Goal: Task Accomplishment & Management: Manage account settings

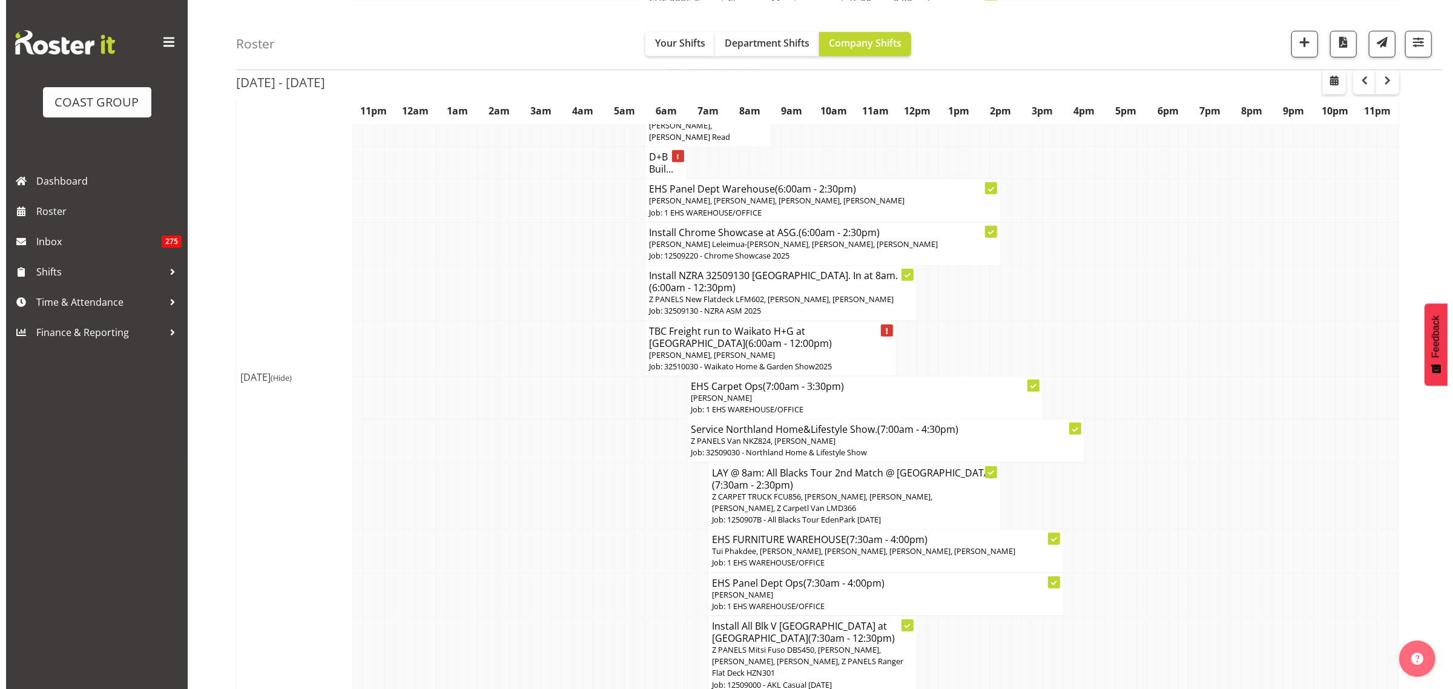
scroll to position [984, 0]
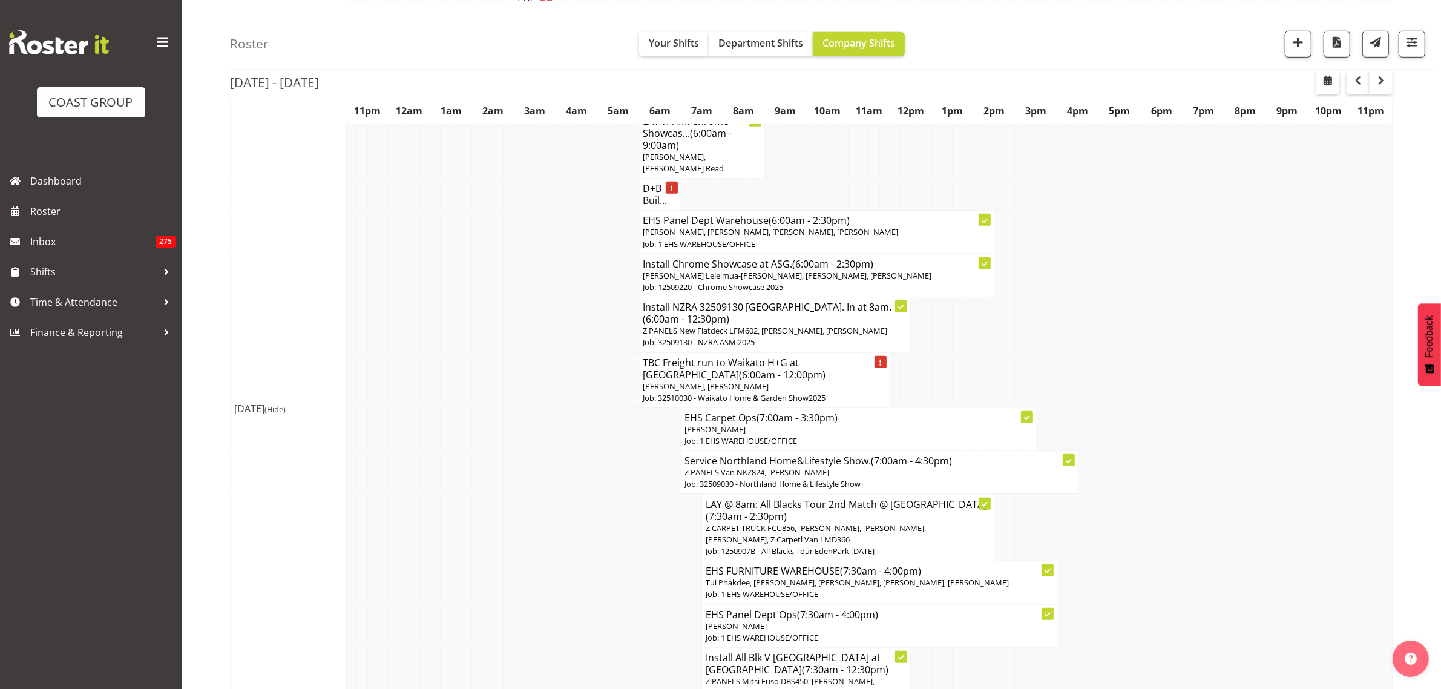
click at [854, 424] on p "[PERSON_NAME]" at bounding box center [858, 430] width 347 height 12
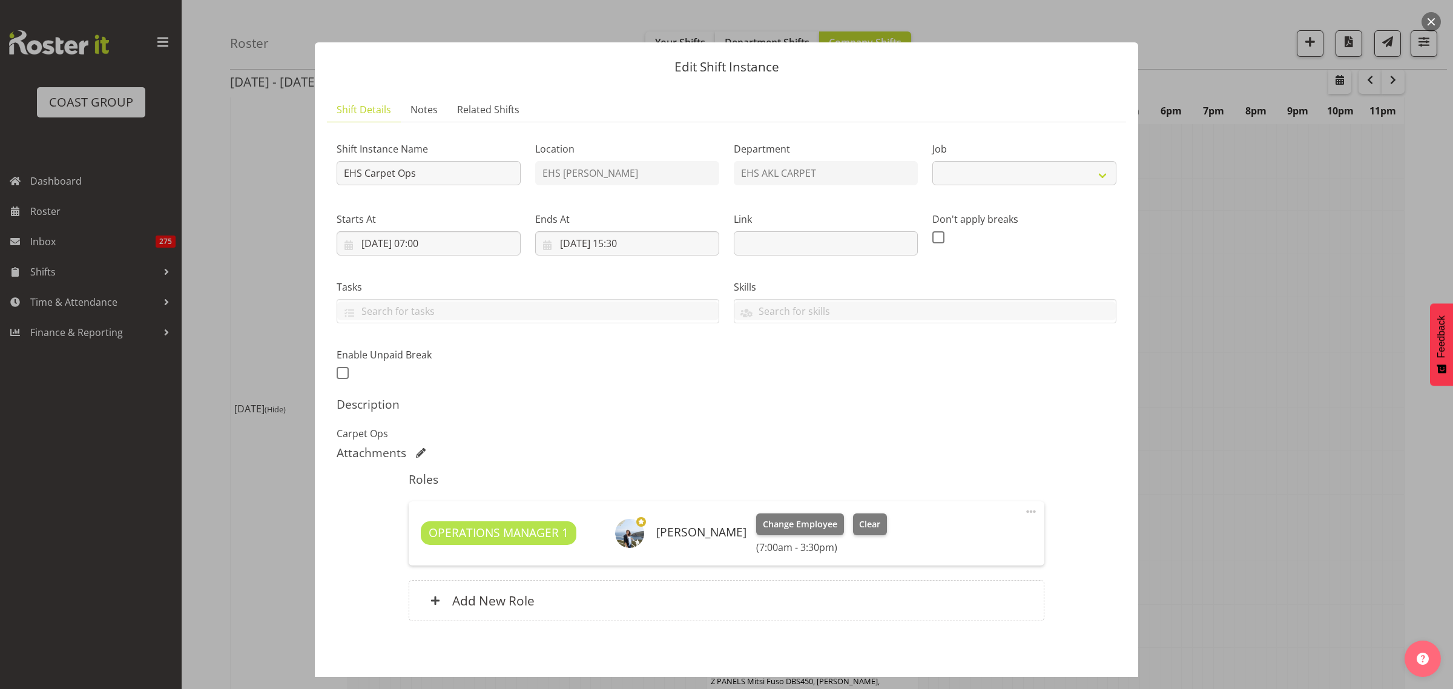
select select "69"
click at [1024, 512] on span at bounding box center [1031, 511] width 15 height 15
click at [976, 539] on link "Edit" at bounding box center [980, 538] width 116 height 22
select select "8"
select select "2025"
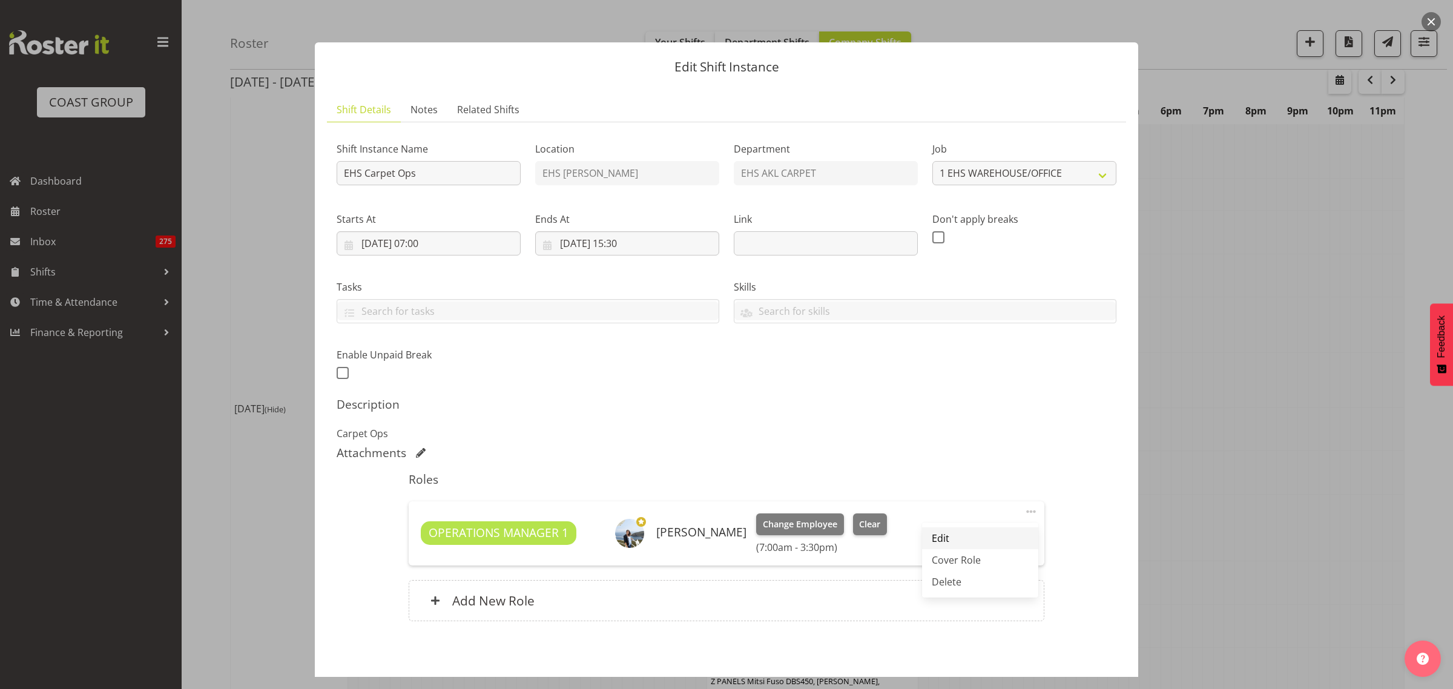
select select "15"
select select "30"
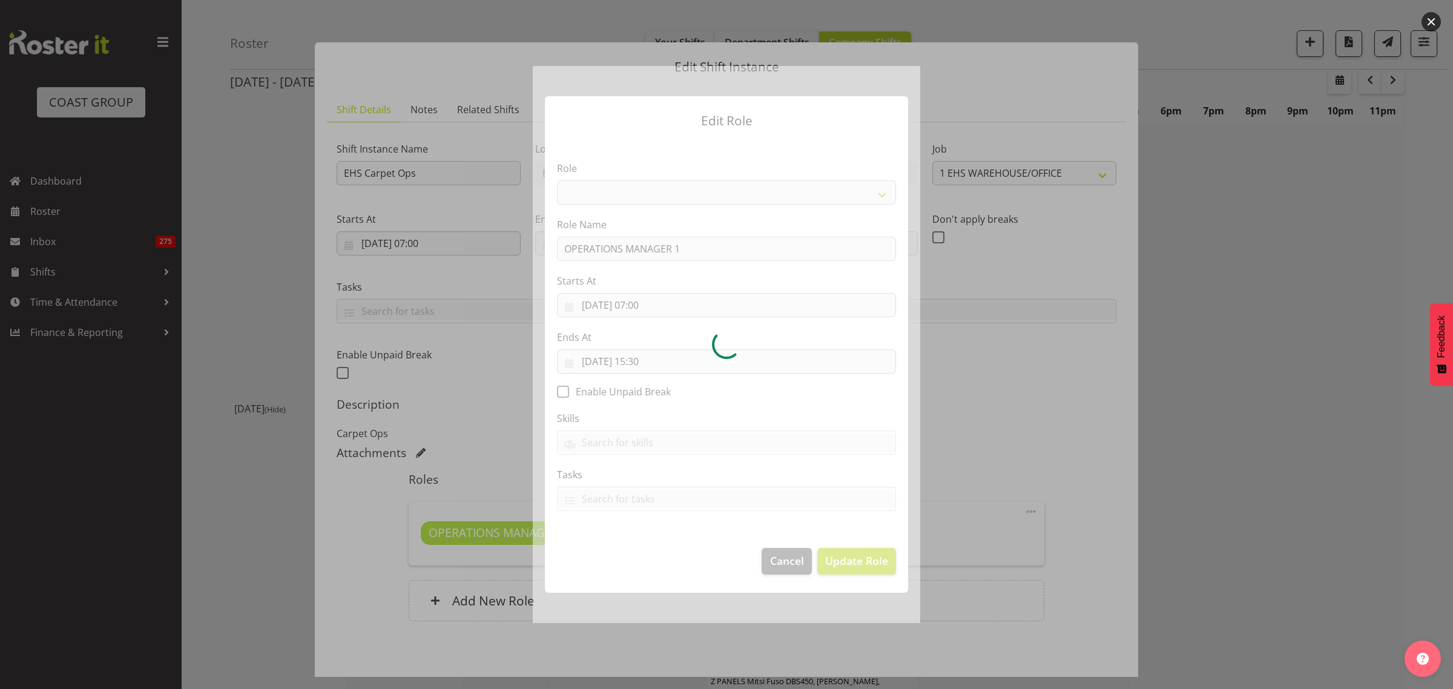
select select "198"
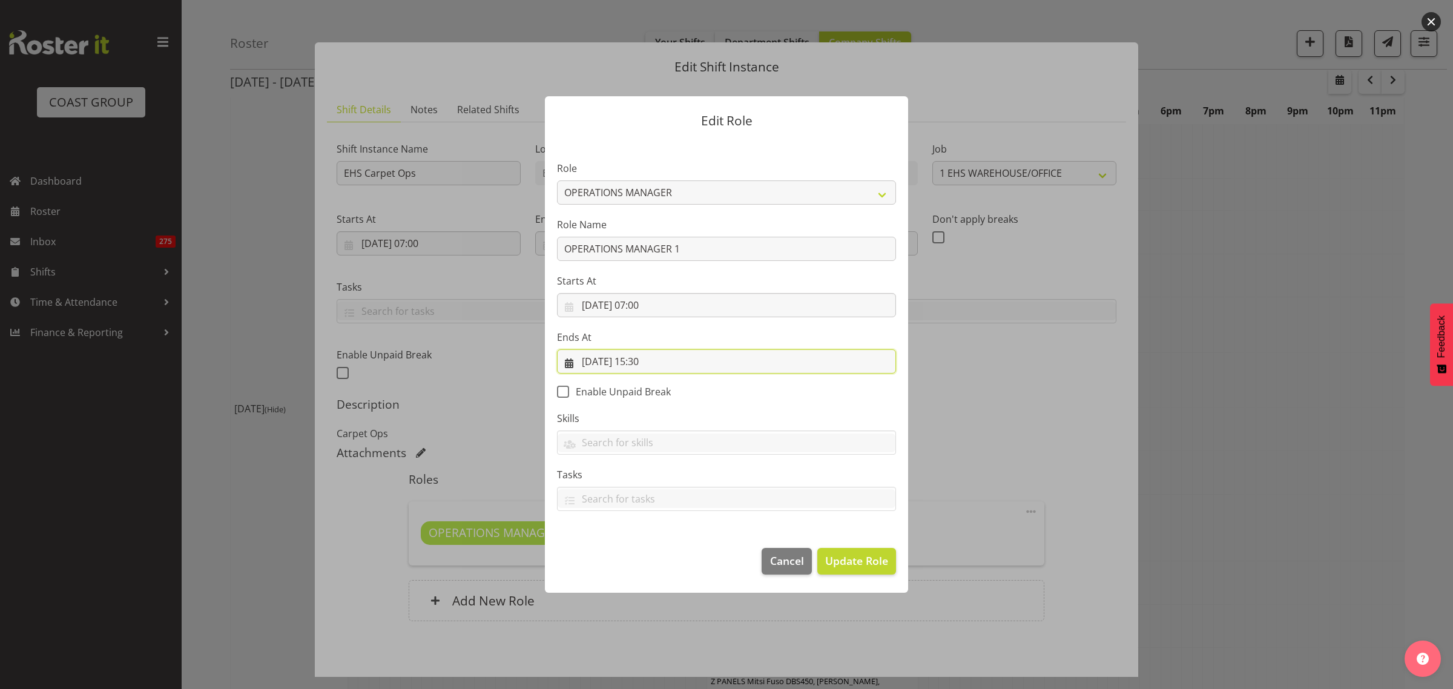
click at [707, 362] on input "[DATE] 15:30" at bounding box center [726, 361] width 339 height 24
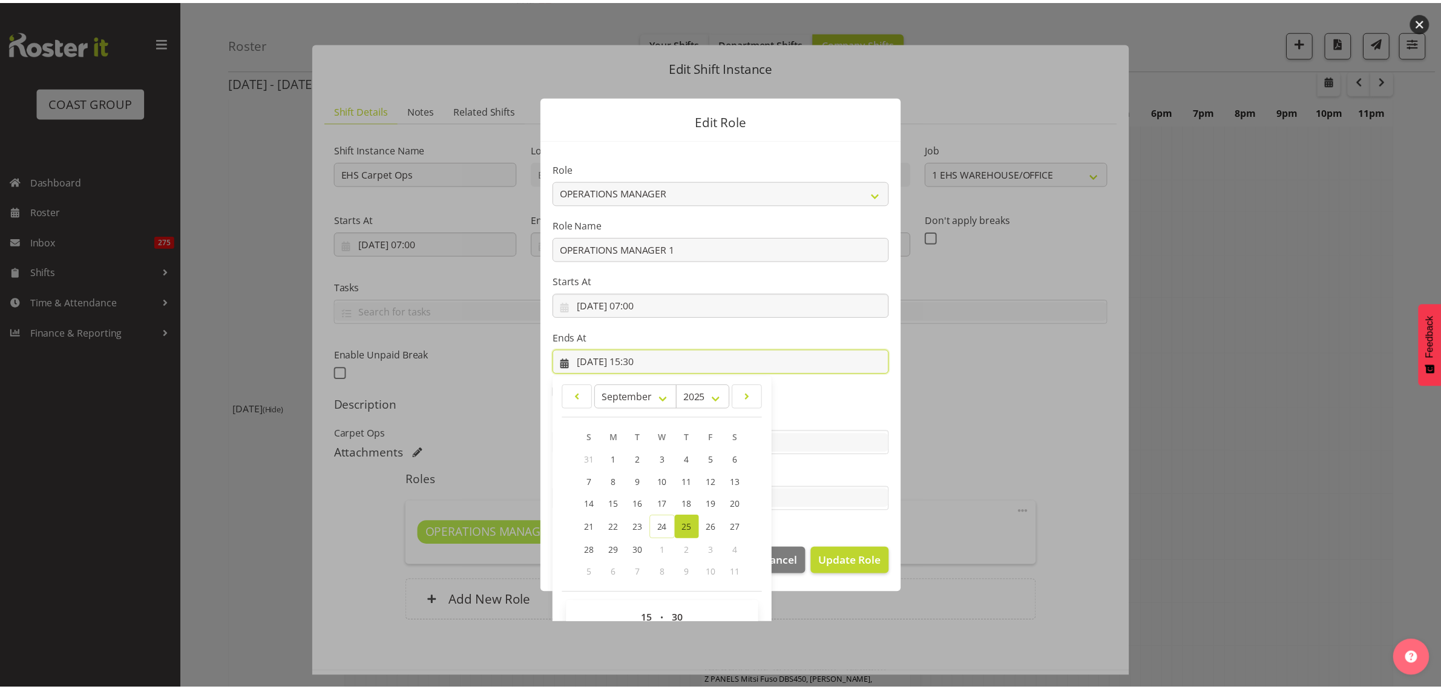
scroll to position [26, 0]
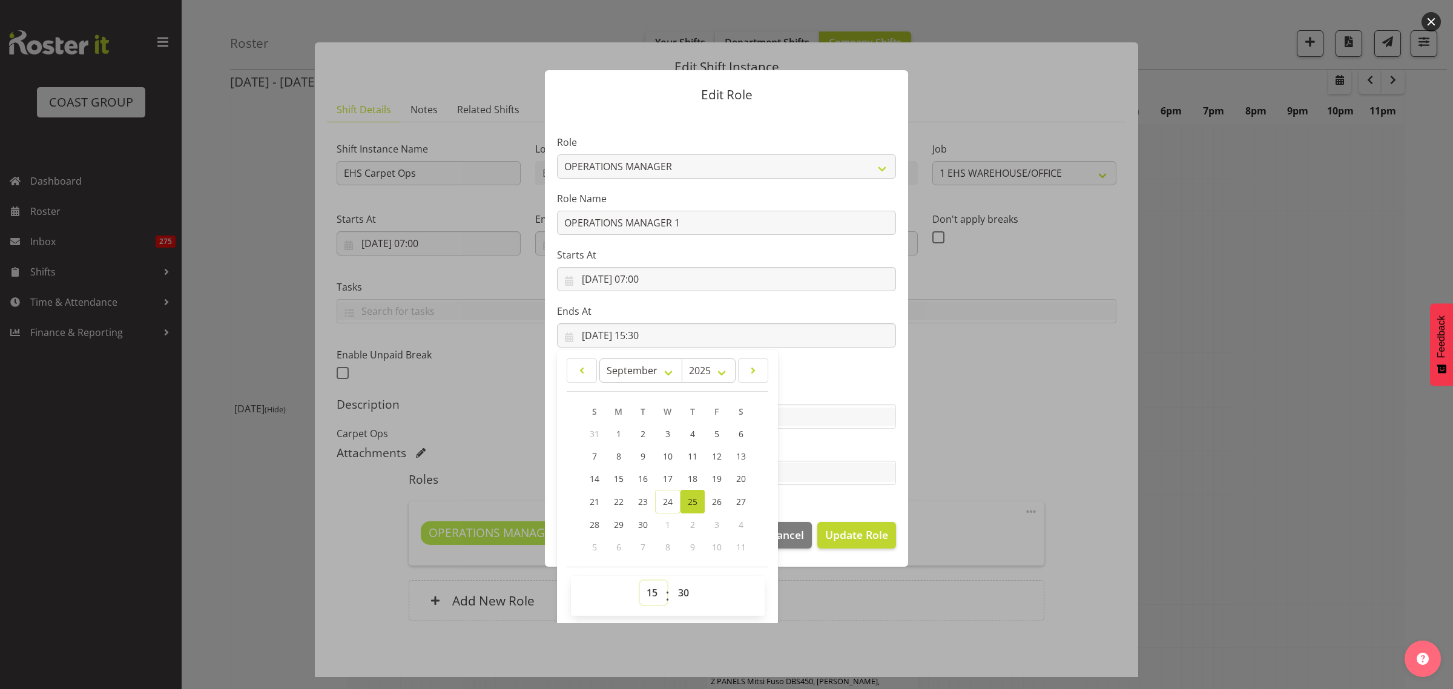
click at [646, 596] on select "00 01 02 03 04 05 06 07 08 09 10 11 12 13 14 15 16 17 18 19 20 21 22 23" at bounding box center [653, 592] width 27 height 24
select select "10"
click at [640, 580] on select "00 01 02 03 04 05 06 07 08 09 10 11 12 13 14 15 16 17 18 19 20 21 22 23" at bounding box center [653, 592] width 27 height 24
type input "[DATE] 10:30"
click at [844, 542] on span "Update Role" at bounding box center [856, 535] width 63 height 16
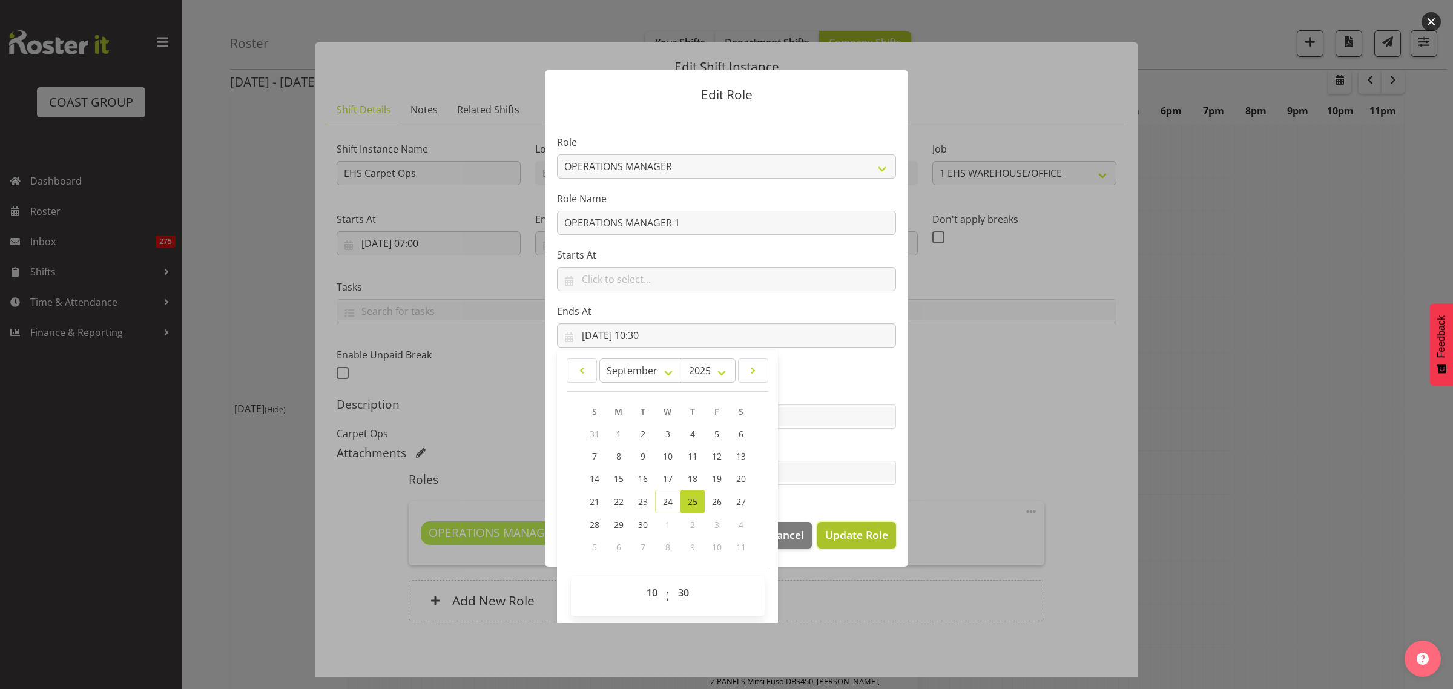
select select
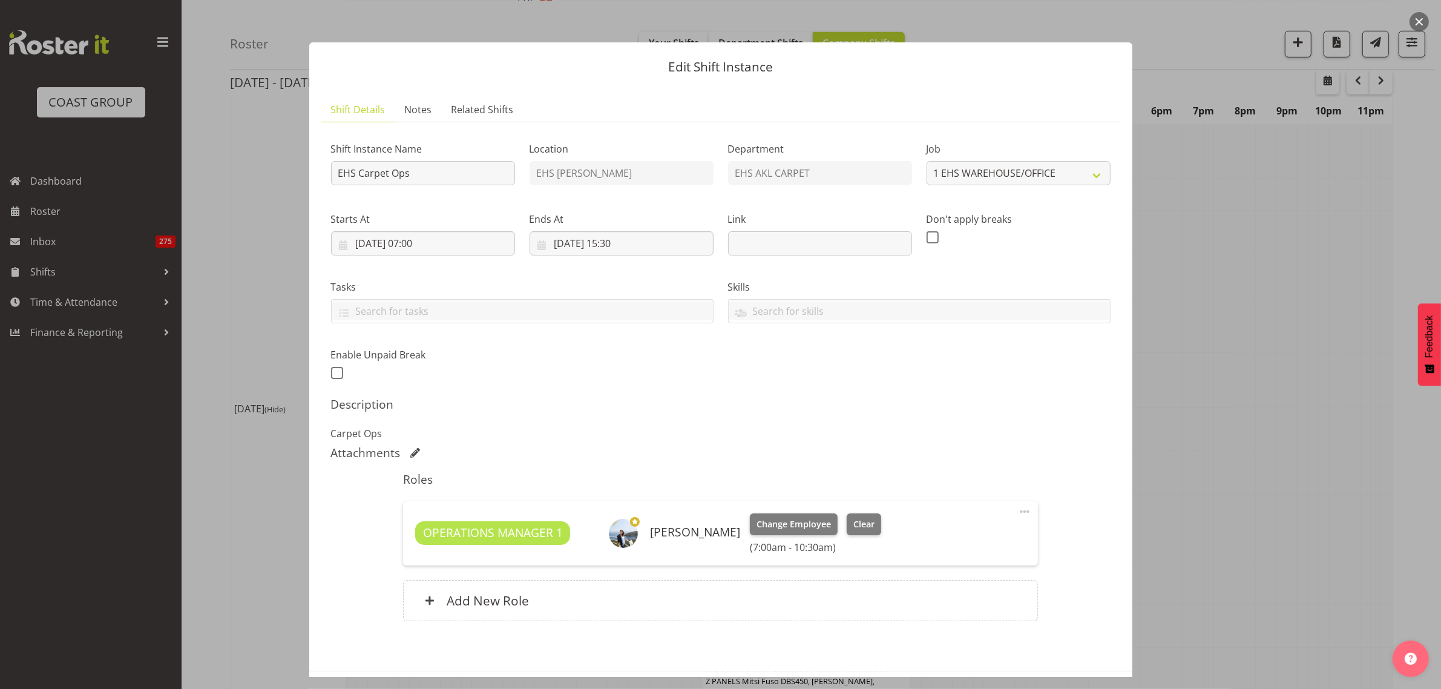
scroll to position [52, 0]
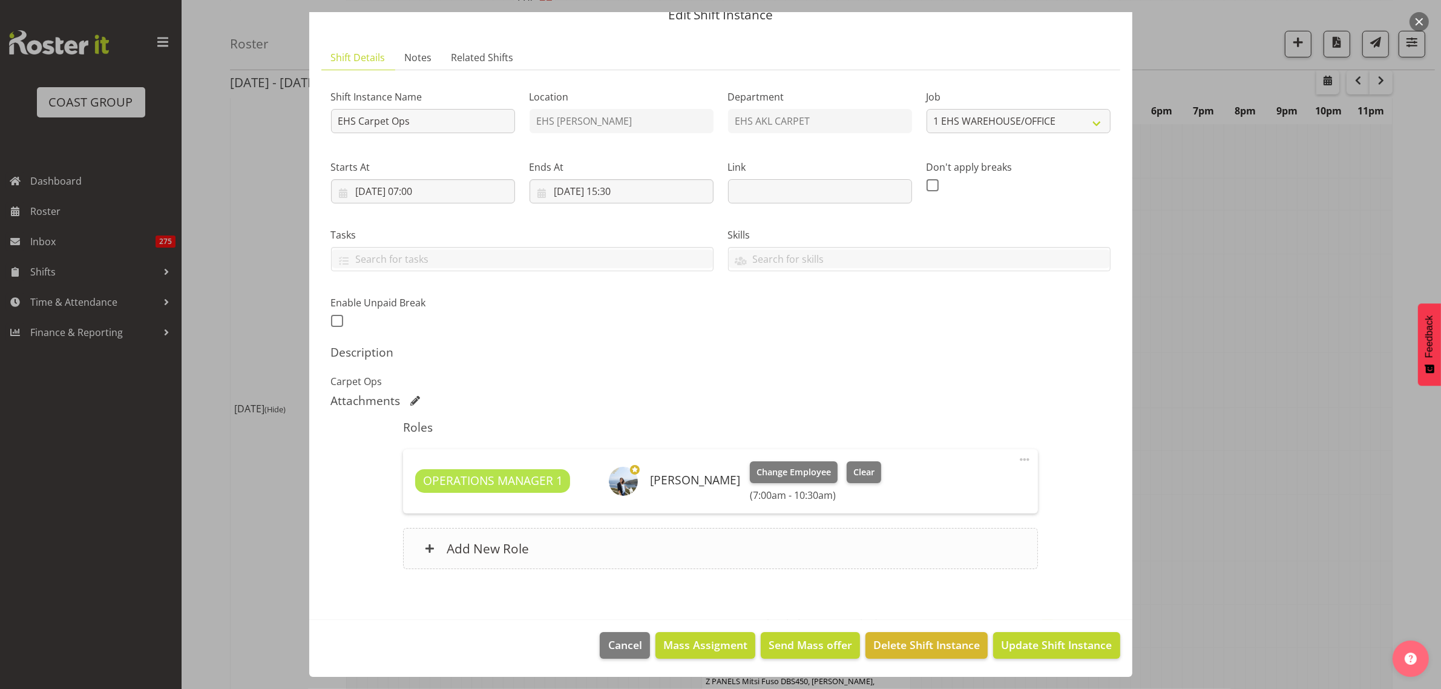
click at [749, 548] on div "Add New Role" at bounding box center [720, 548] width 635 height 41
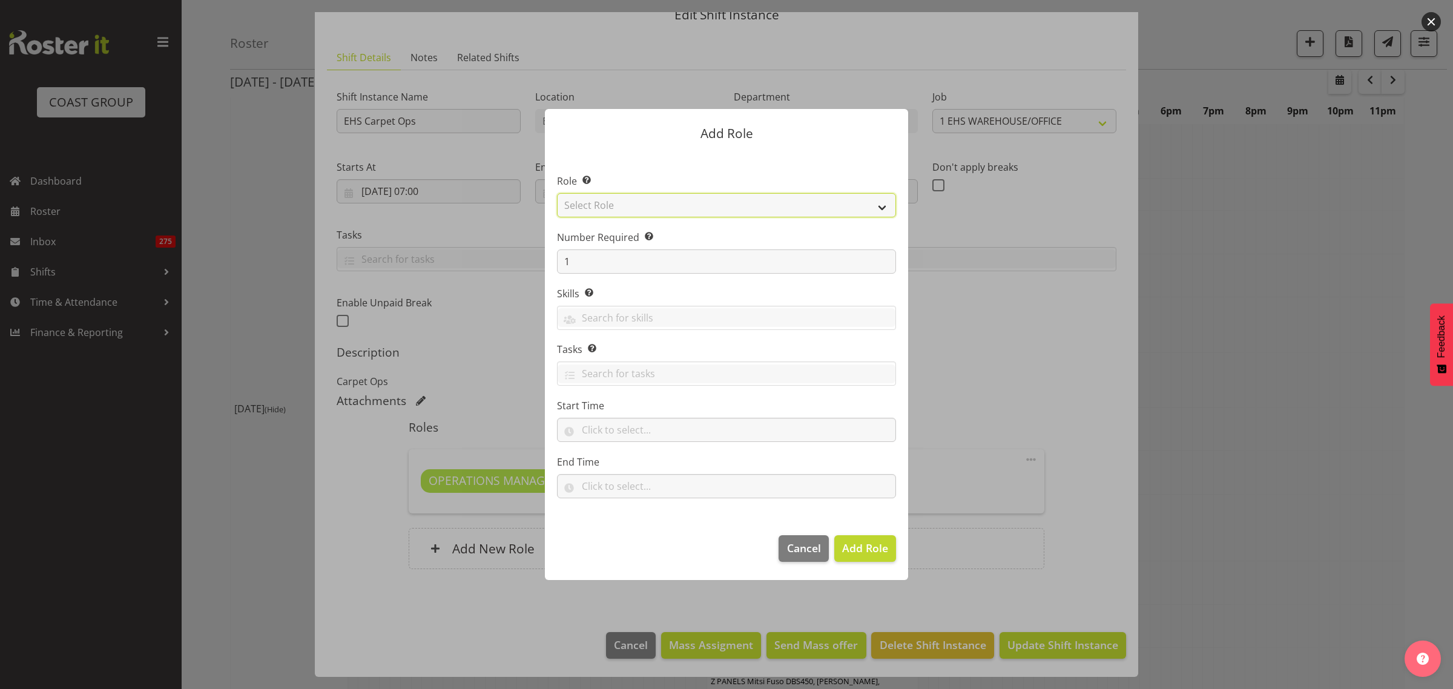
click at [884, 209] on select "Select Role ACCOUNT MANAGER ACCOUNT MANAGER DW ACCOUNTS [PERSON_NAME] VEHICLES …" at bounding box center [726, 205] width 339 height 24
select select "198"
click at [557, 193] on select "Select Role ACCOUNT MANAGER ACCOUNT MANAGER DW ACCOUNTS [PERSON_NAME] VEHICLES …" at bounding box center [726, 205] width 339 height 24
click at [864, 545] on span "Add Role" at bounding box center [865, 548] width 46 height 15
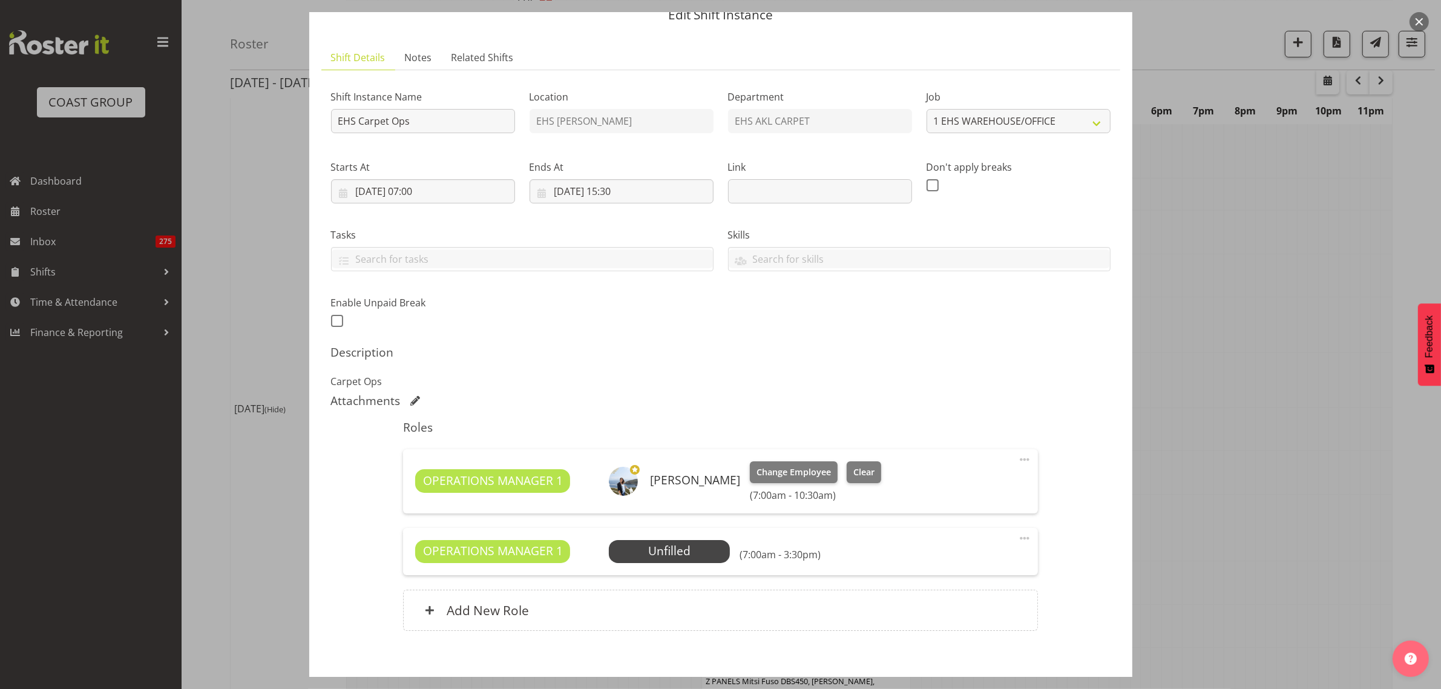
click at [1017, 537] on span at bounding box center [1024, 538] width 15 height 15
click at [951, 566] on link "Edit" at bounding box center [974, 565] width 116 height 22
select select "8"
select select "2025"
select select "7"
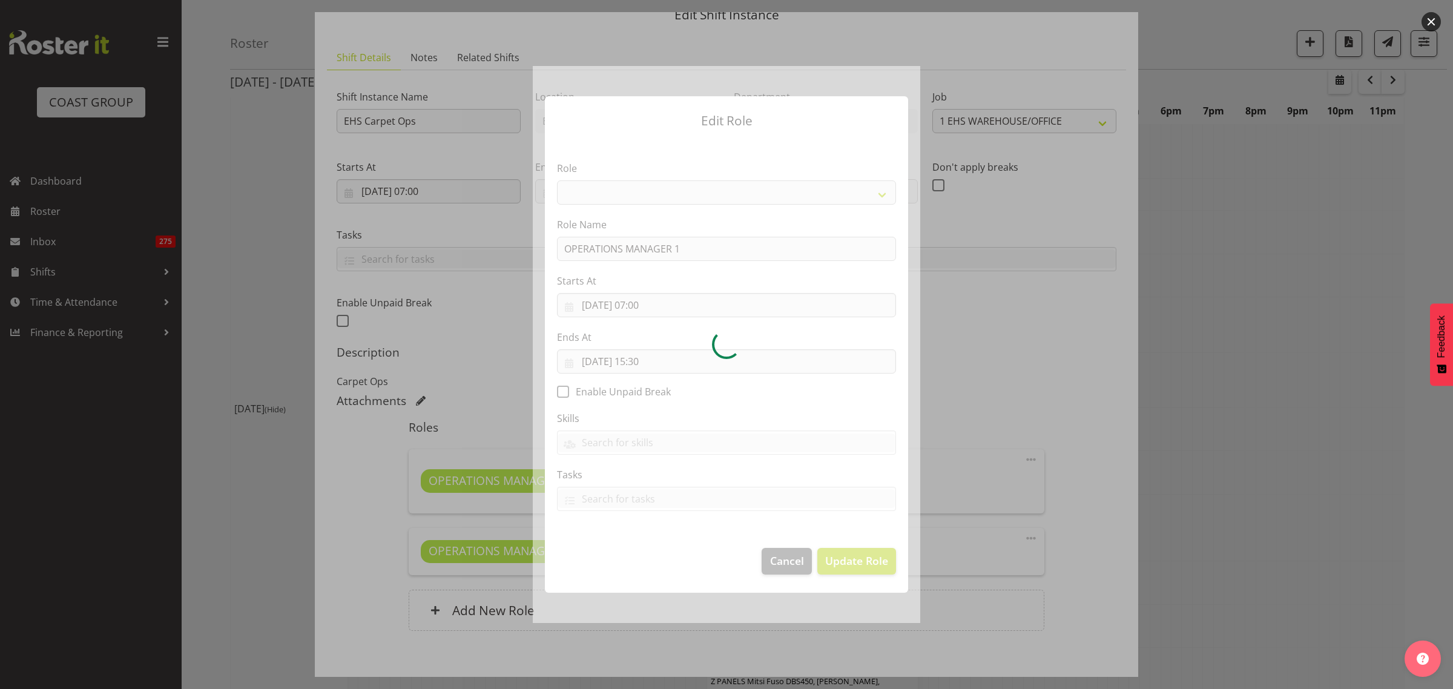
select select "198"
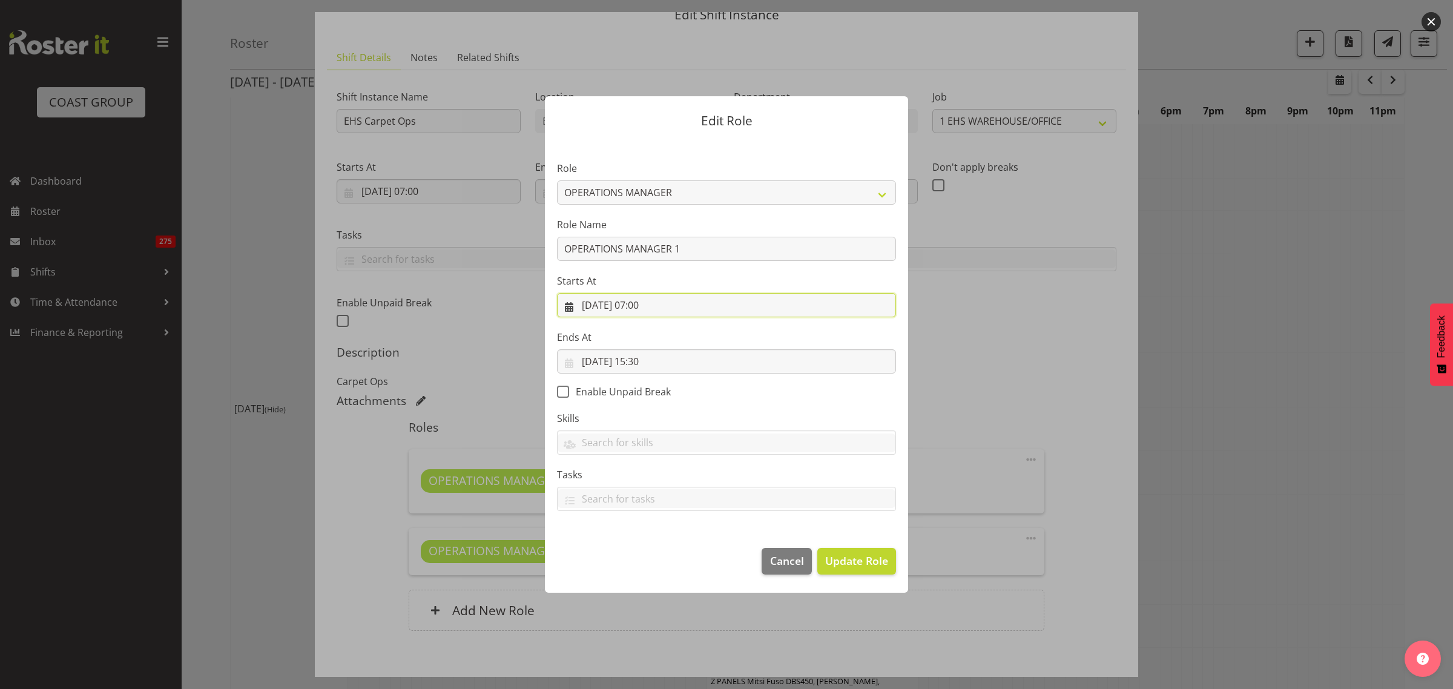
click at [708, 309] on input "[DATE] 07:00" at bounding box center [726, 305] width 339 height 24
click at [651, 560] on select "00 01 02 03 04 05 06 07 08 09 10 11 12 13 14 15 16 17 18 19 20 21 22 23" at bounding box center [653, 562] width 27 height 24
select select "13"
click at [640, 550] on select "00 01 02 03 04 05 06 07 08 09 10 11 12 13 14 15 16 17 18 19 20 21 22 23" at bounding box center [653, 562] width 27 height 24
type input "[DATE] 13:00"
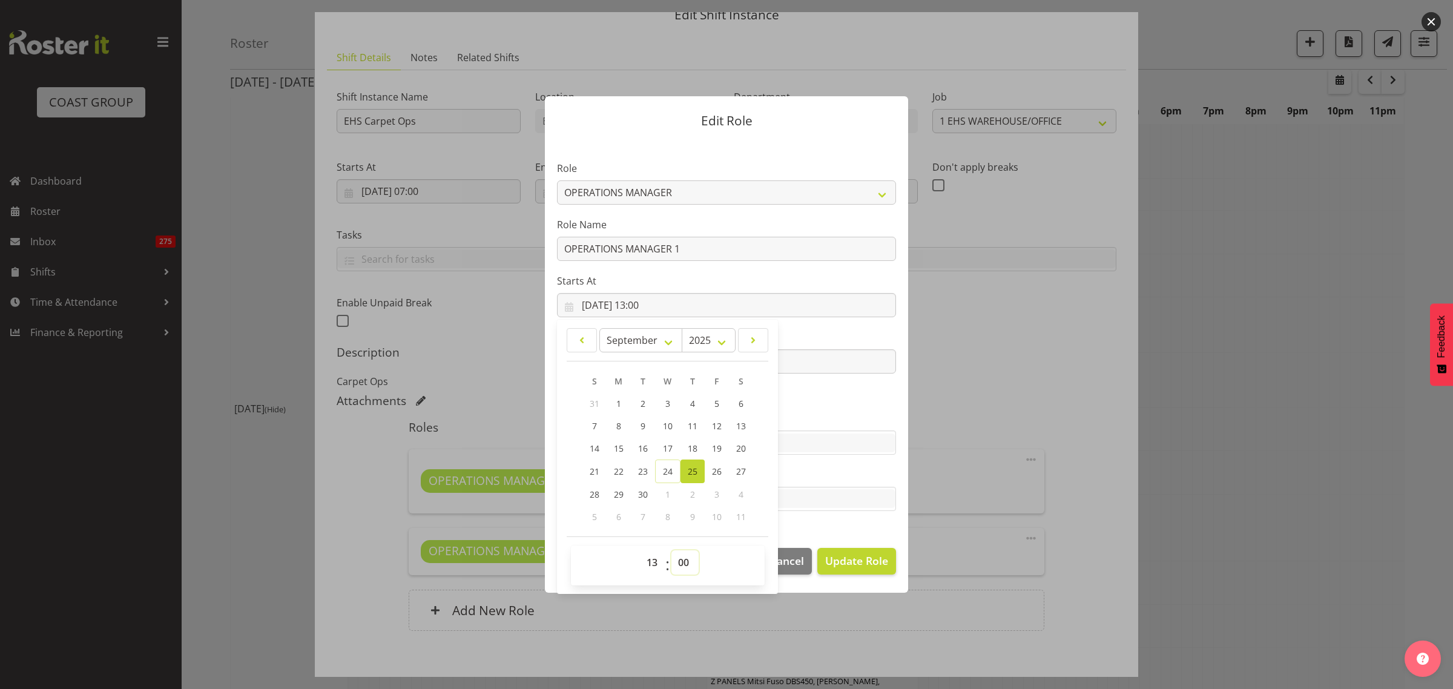
click at [685, 560] on select "00 01 02 03 04 05 06 07 08 09 10 11 12 13 14 15 16 17 18 19 20 21 22 23 24 25 2…" at bounding box center [684, 562] width 27 height 24
select select "30"
click at [671, 550] on select "00 01 02 03 04 05 06 07 08 09 10 11 12 13 14 15 16 17 18 19 20 21 22 23 24 25 2…" at bounding box center [684, 562] width 27 height 24
type input "[DATE] 13:30"
click at [863, 568] on span "Update Role" at bounding box center [856, 561] width 63 height 16
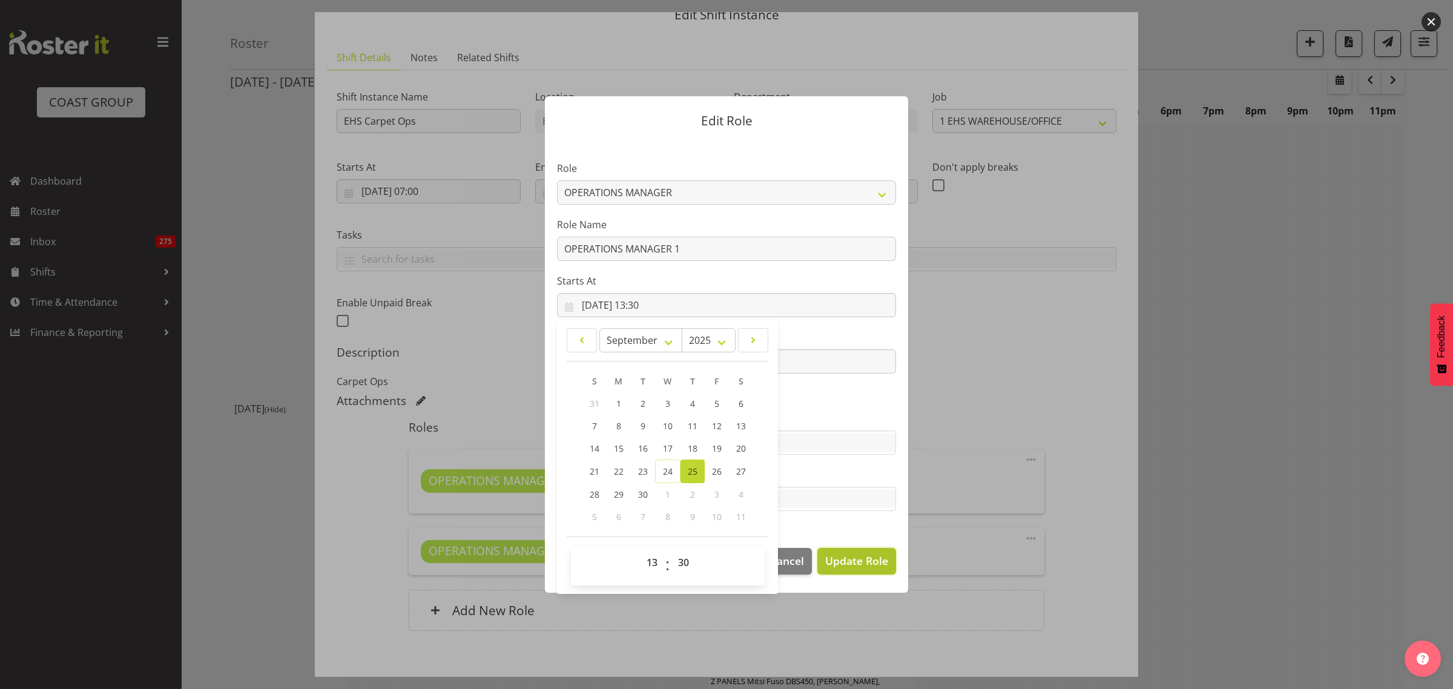
select select
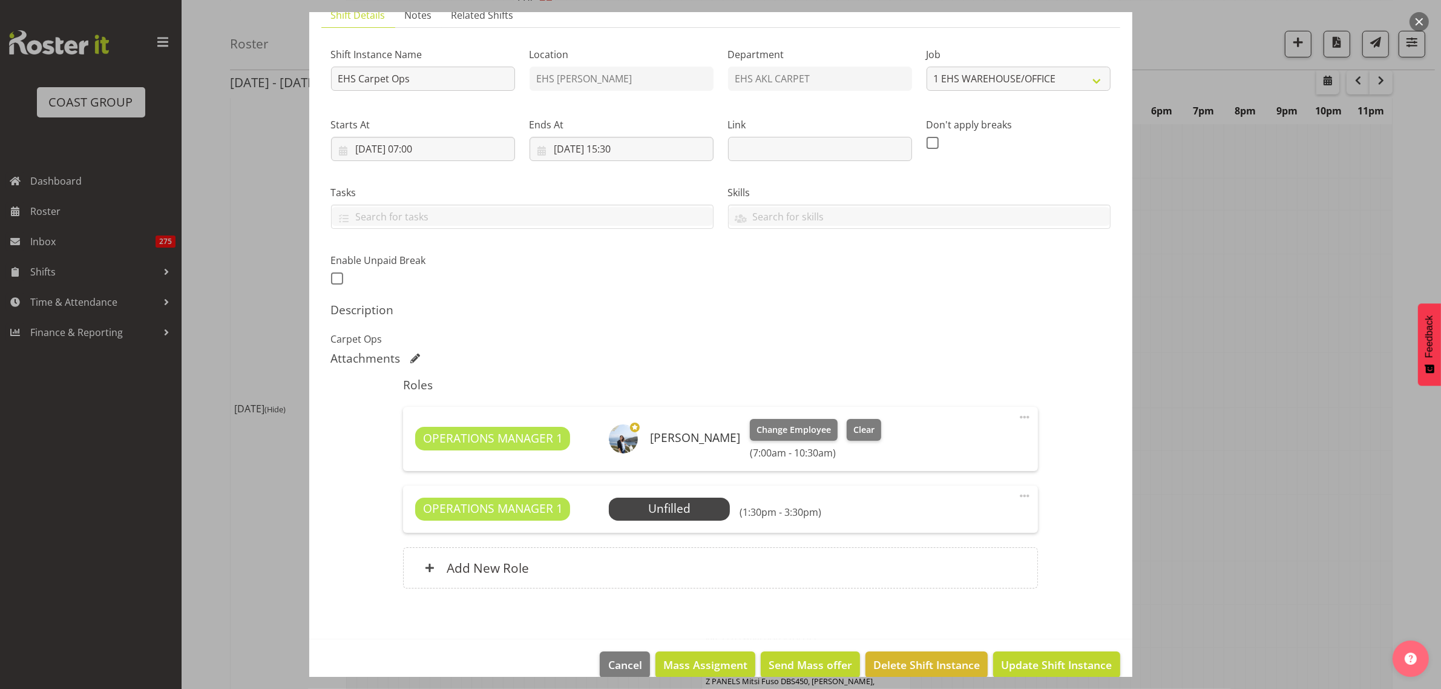
scroll to position [114, 0]
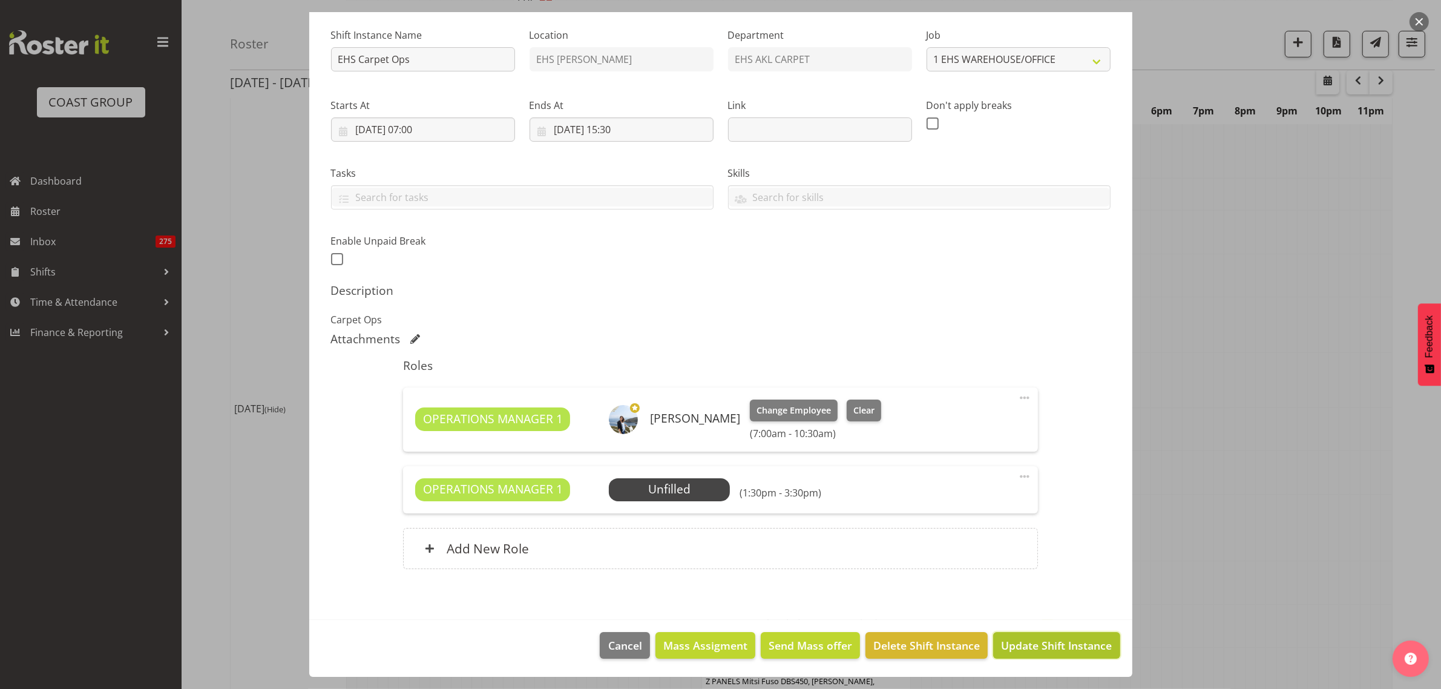
click at [1033, 649] on span "Update Shift Instance" at bounding box center [1056, 645] width 111 height 16
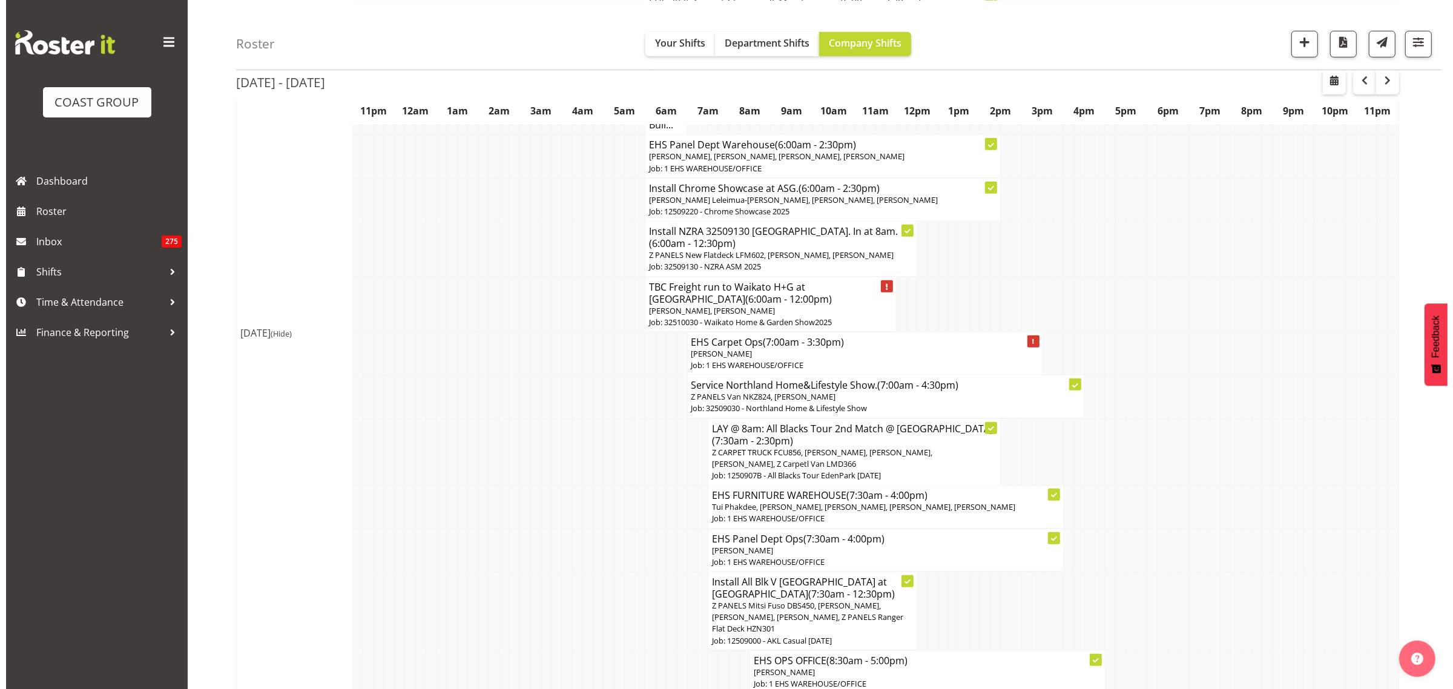
scroll to position [1286, 0]
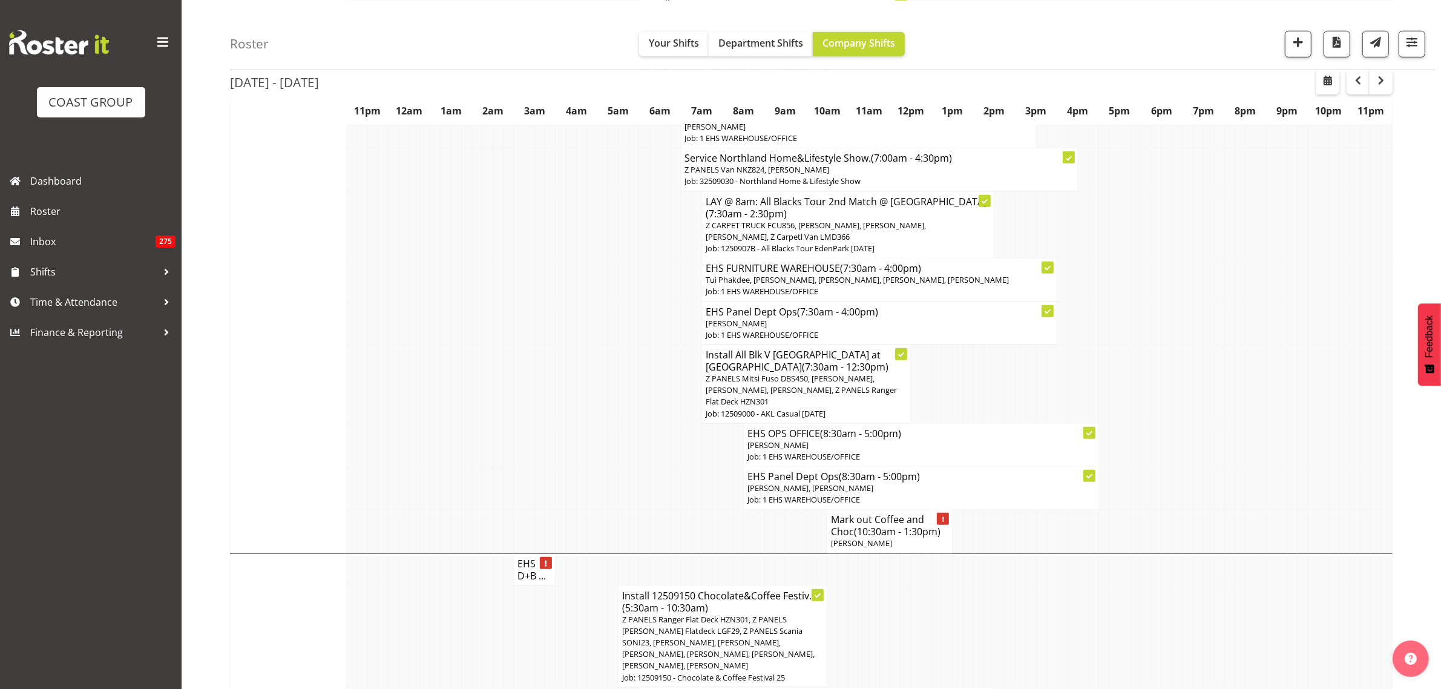
click at [890, 531] on span "(10:30am - 1:30pm)" at bounding box center [897, 531] width 87 height 13
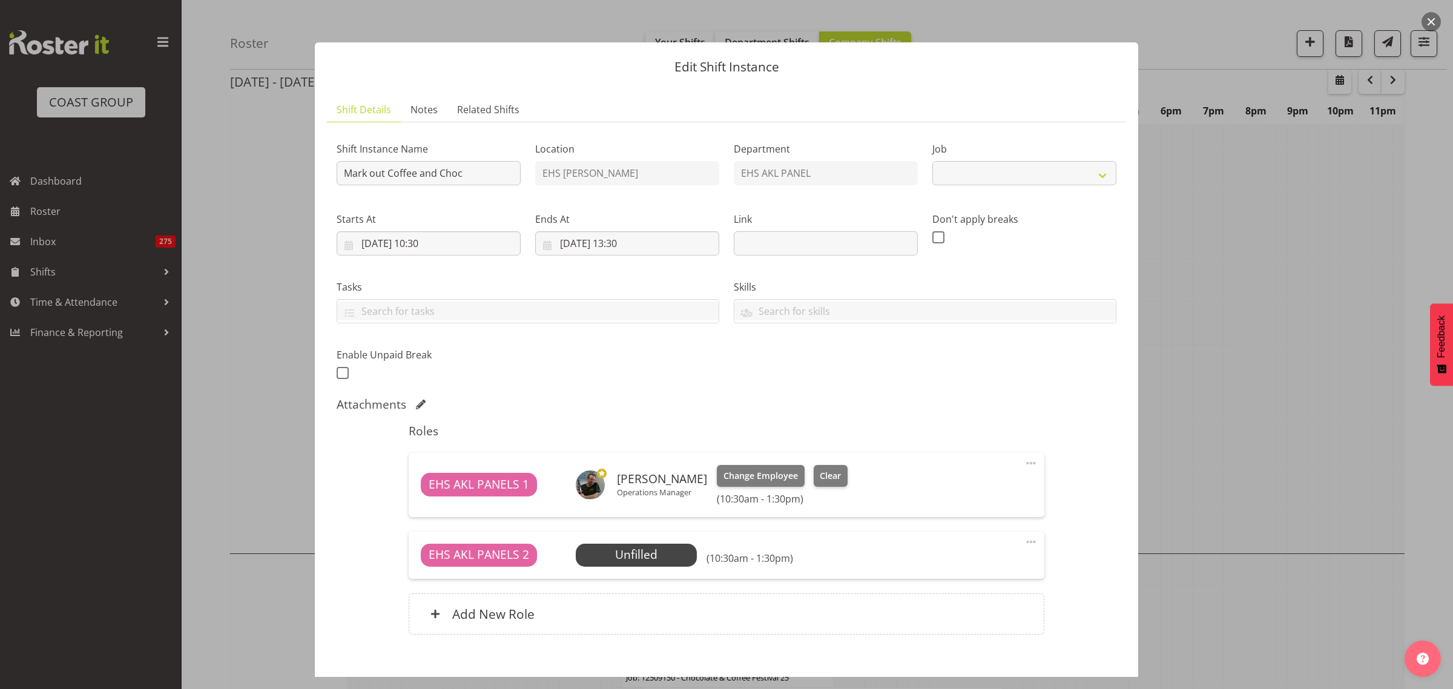
select select "9735"
click at [661, 557] on span "Select Employee" at bounding box center [636, 555] width 90 height 18
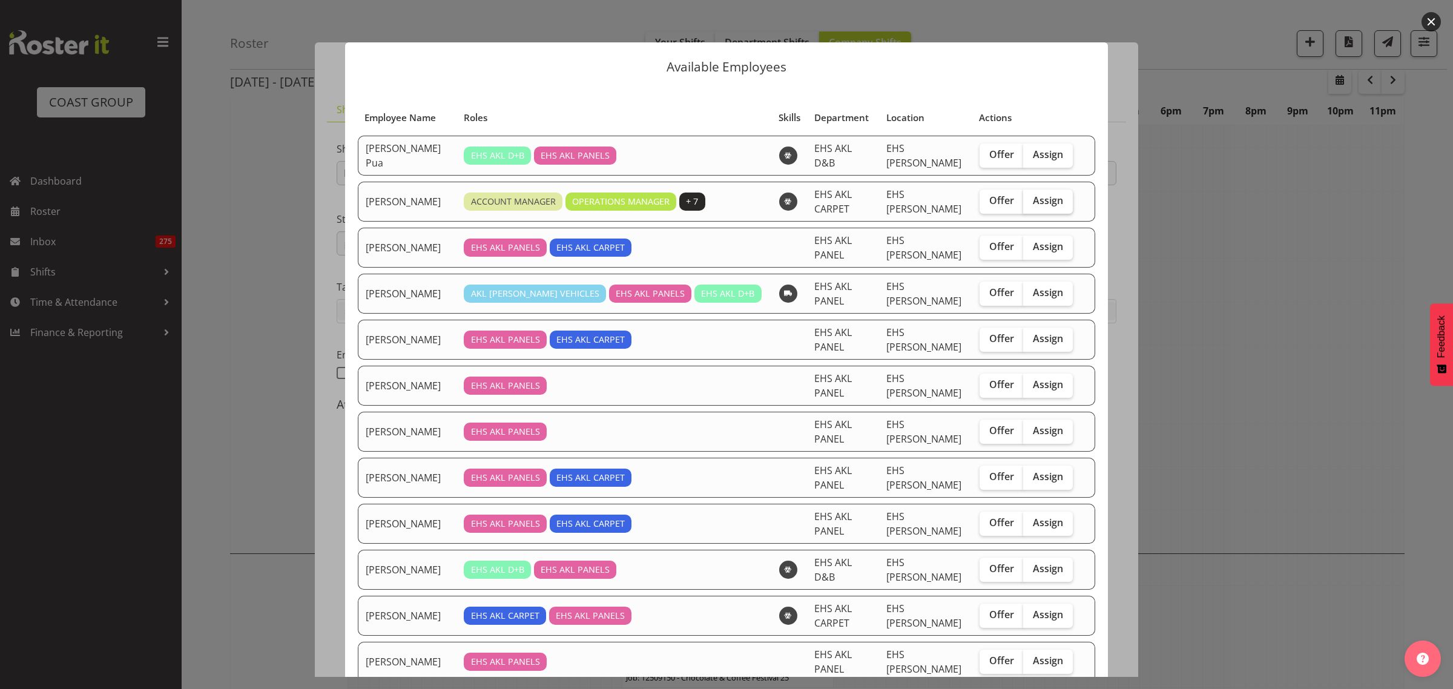
click at [1033, 199] on span "Assign" at bounding box center [1048, 200] width 30 height 12
click at [1028, 199] on input "Assign" at bounding box center [1027, 201] width 8 height 8
checkbox input "true"
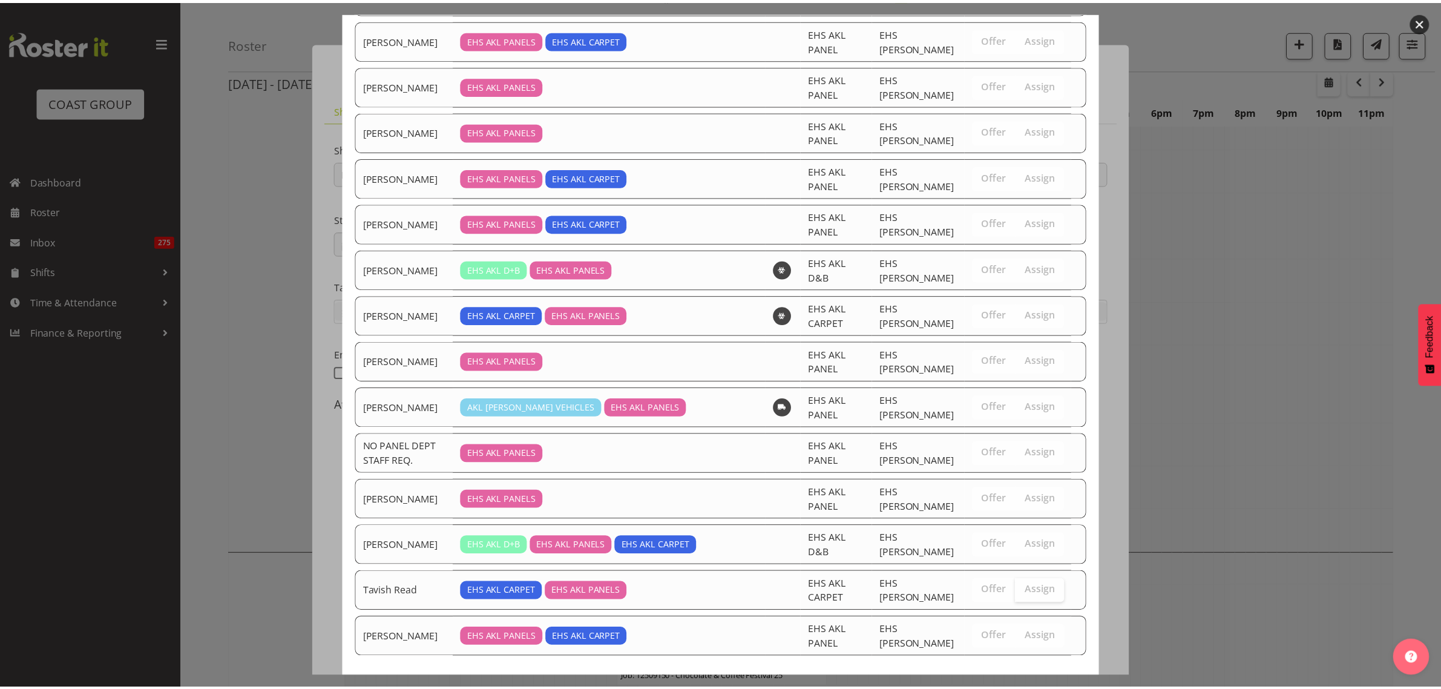
scroll to position [361, 0]
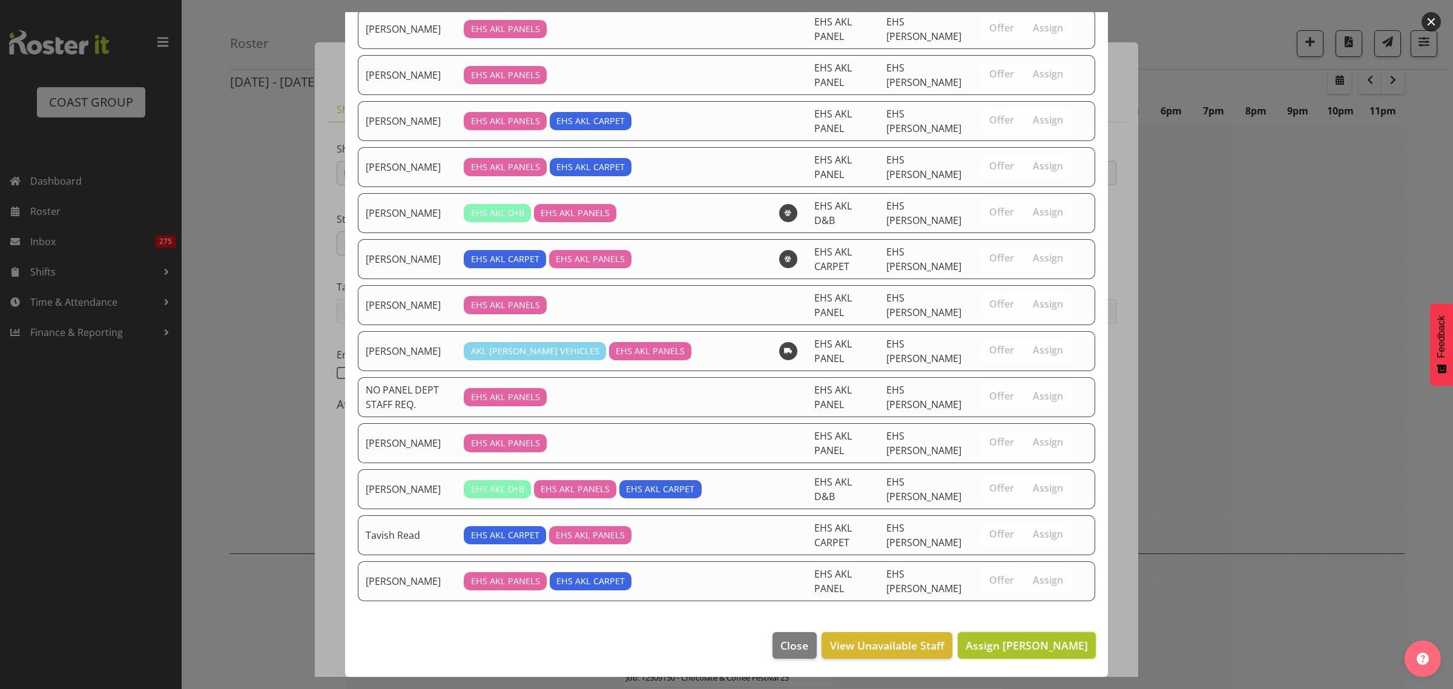
click at [1007, 646] on span "Assign [PERSON_NAME]" at bounding box center [1026, 645] width 122 height 15
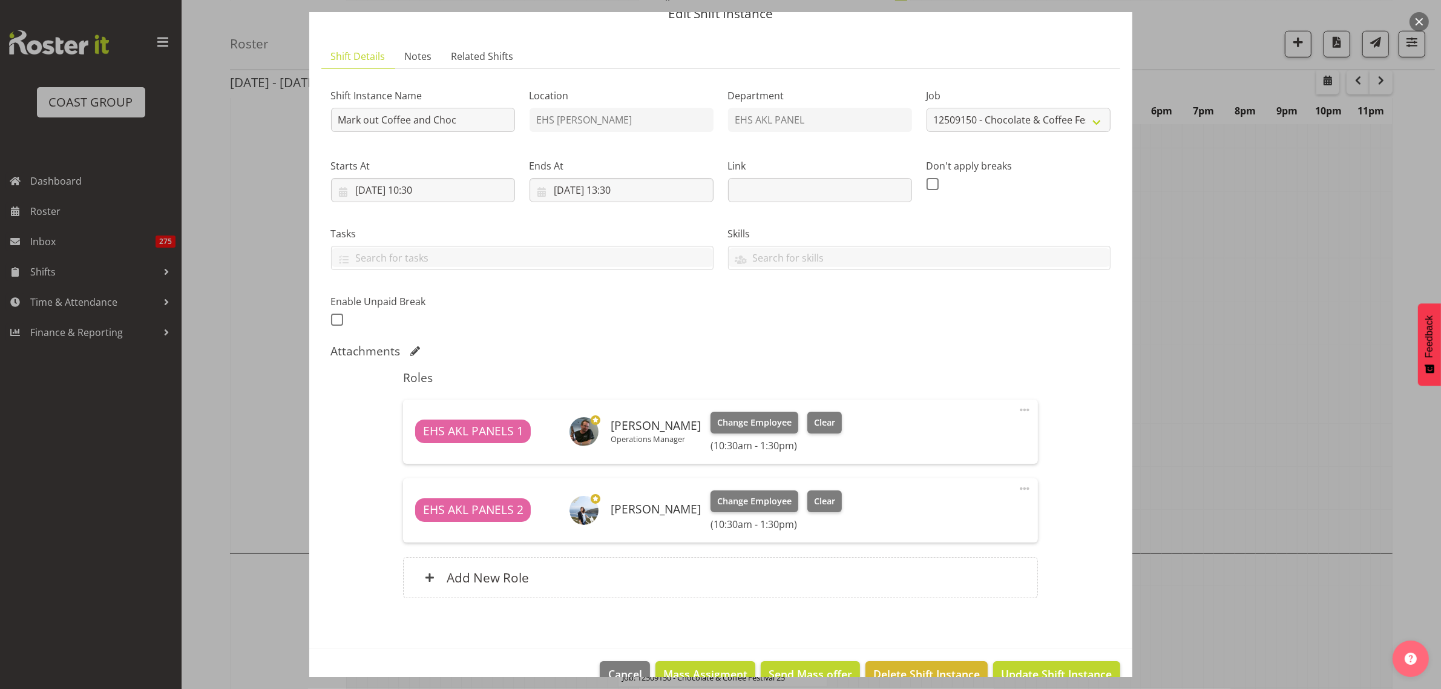
scroll to position [82, 0]
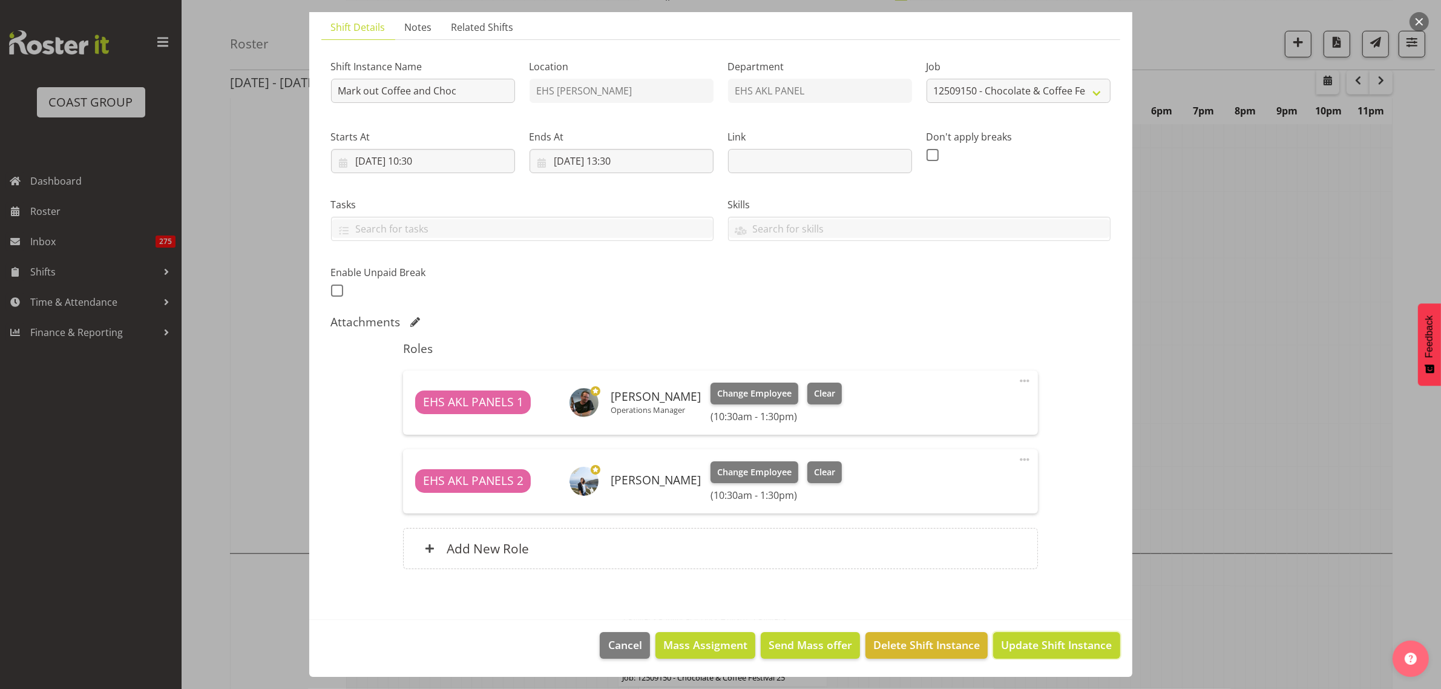
click at [1019, 643] on span "Update Shift Instance" at bounding box center [1056, 645] width 111 height 16
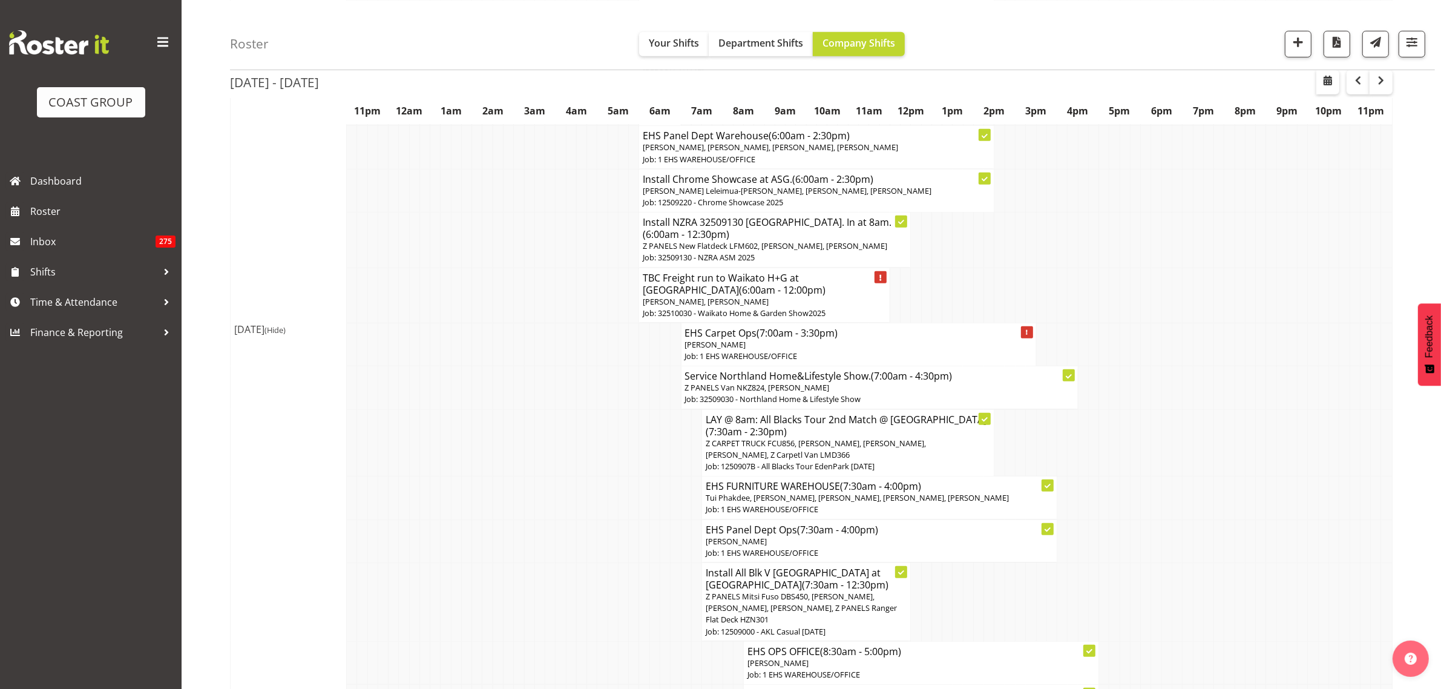
scroll to position [1059, 0]
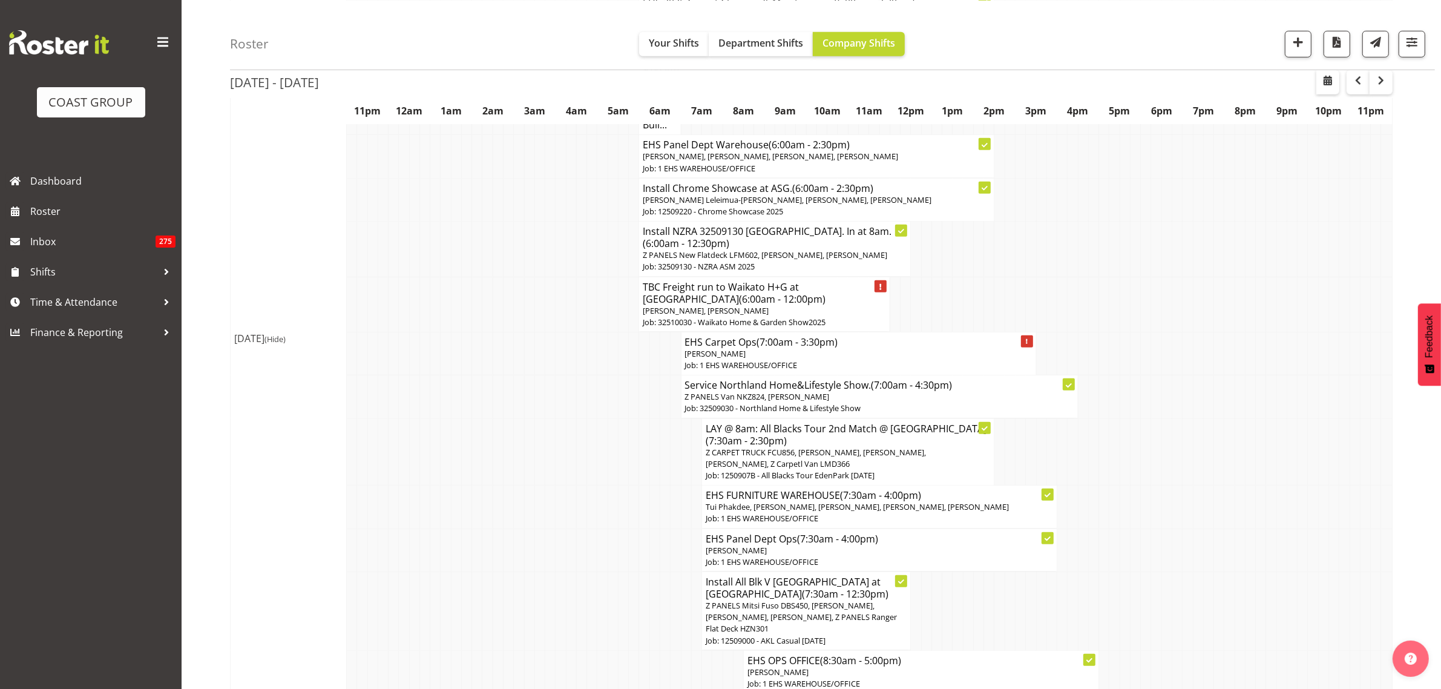
click at [900, 349] on p "[PERSON_NAME]" at bounding box center [858, 354] width 347 height 12
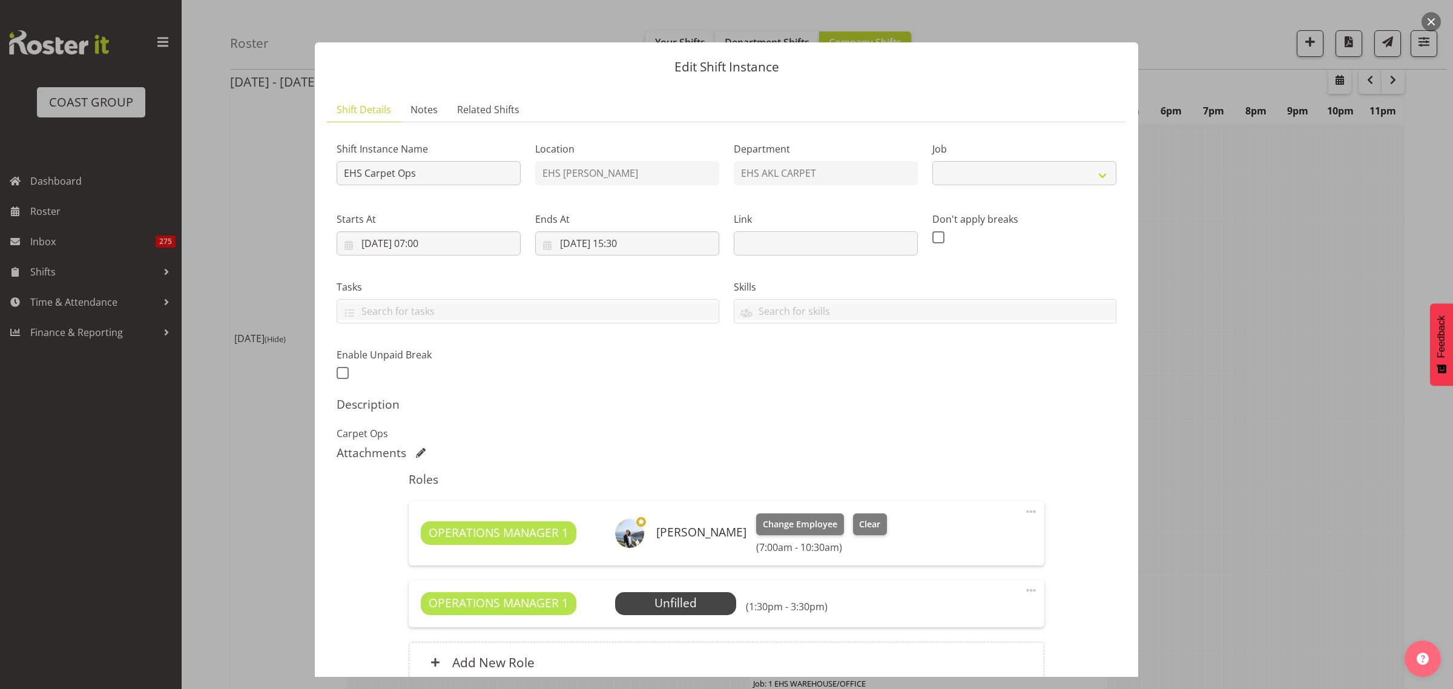
select select "69"
click at [665, 605] on span "Select Employee" at bounding box center [675, 603] width 90 height 18
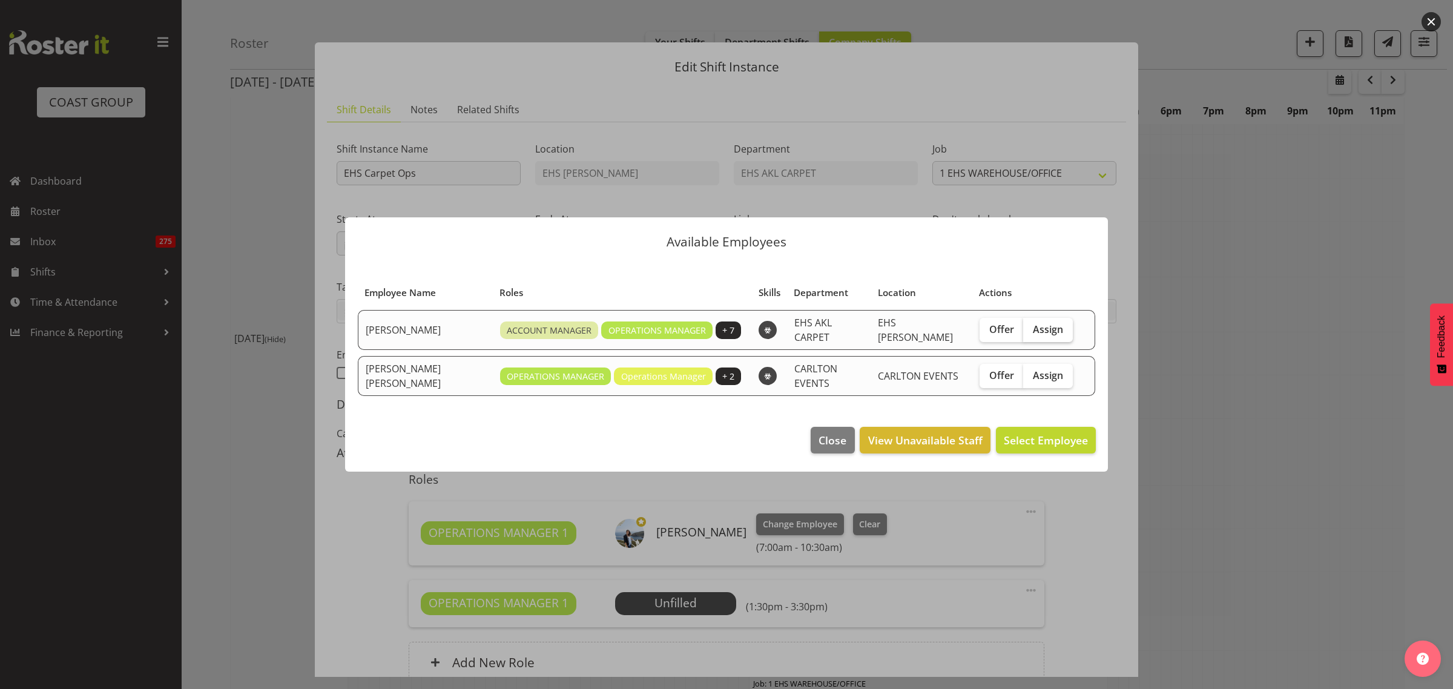
click at [1045, 335] on span "Assign" at bounding box center [1048, 329] width 30 height 12
click at [1031, 333] on input "Assign" at bounding box center [1027, 329] width 8 height 8
checkbox input "true"
click at [1006, 439] on span "Assign [PERSON_NAME]" at bounding box center [1026, 440] width 122 height 15
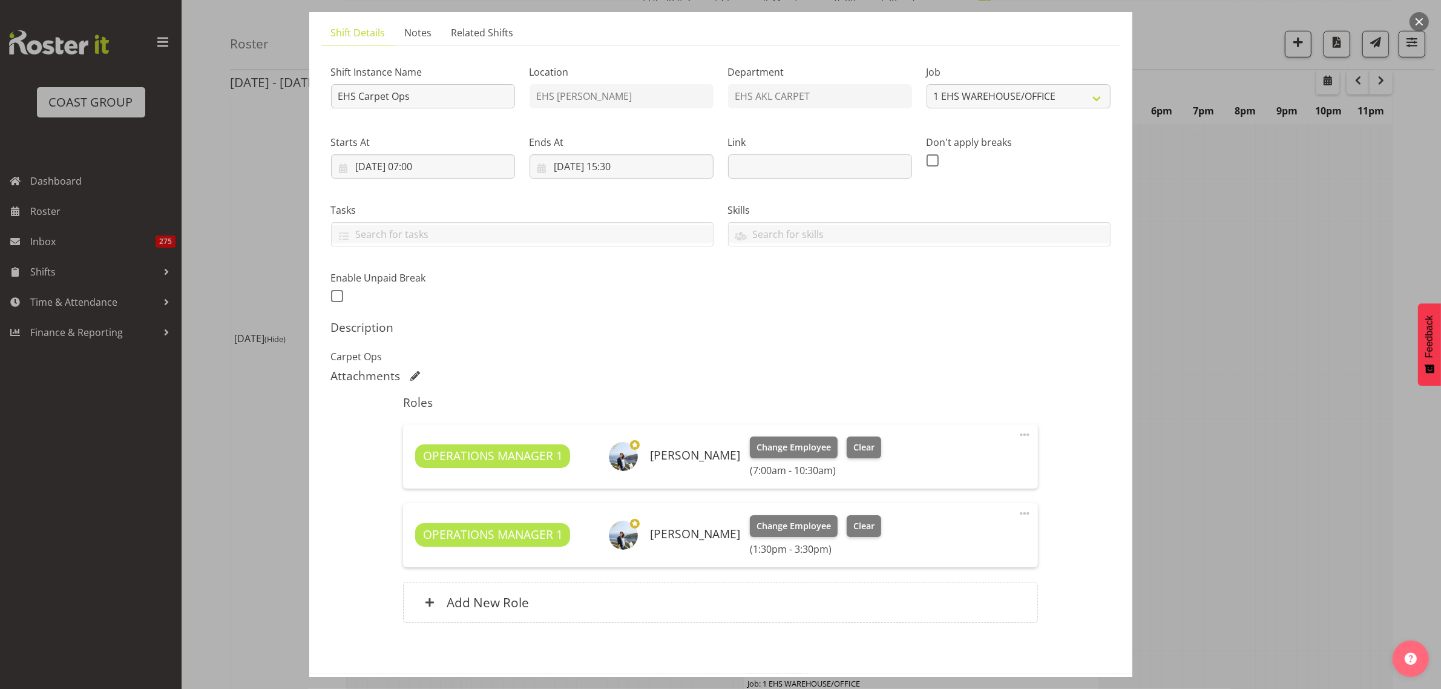
scroll to position [131, 0]
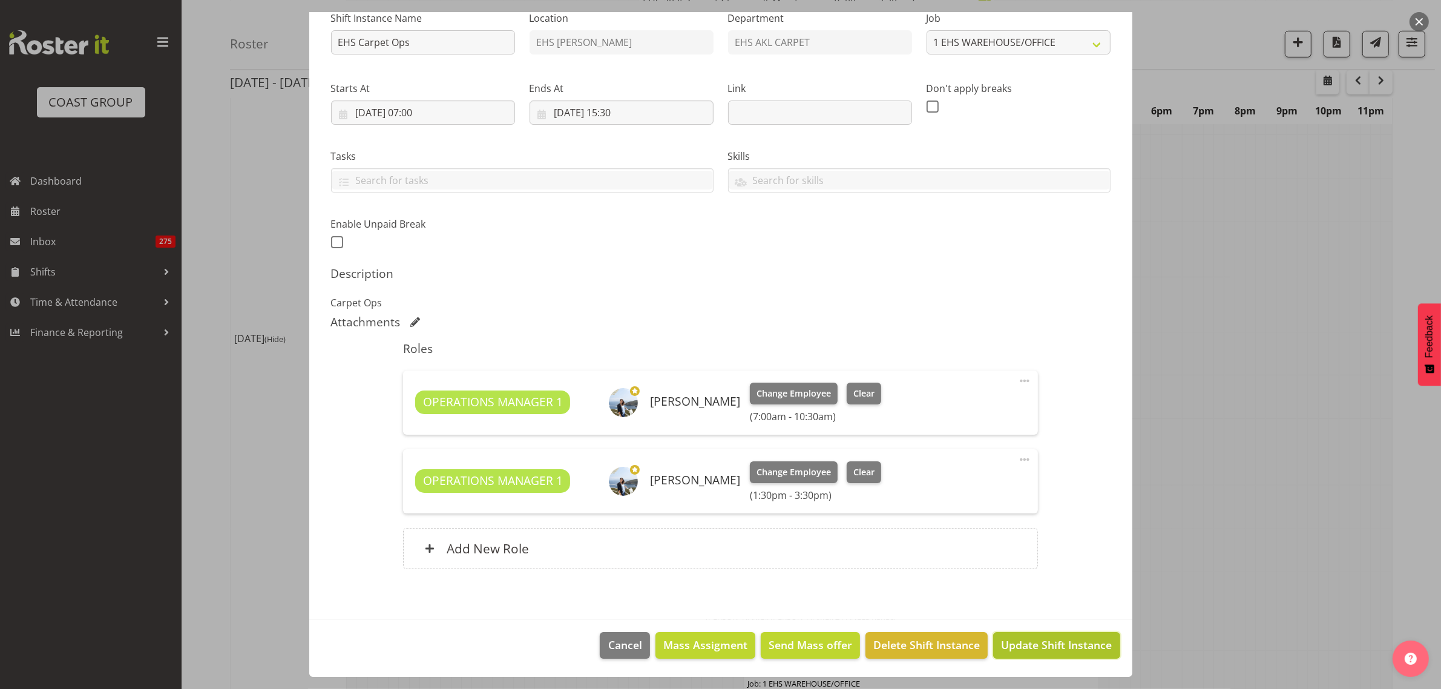
click at [1034, 651] on span "Update Shift Instance" at bounding box center [1056, 645] width 111 height 16
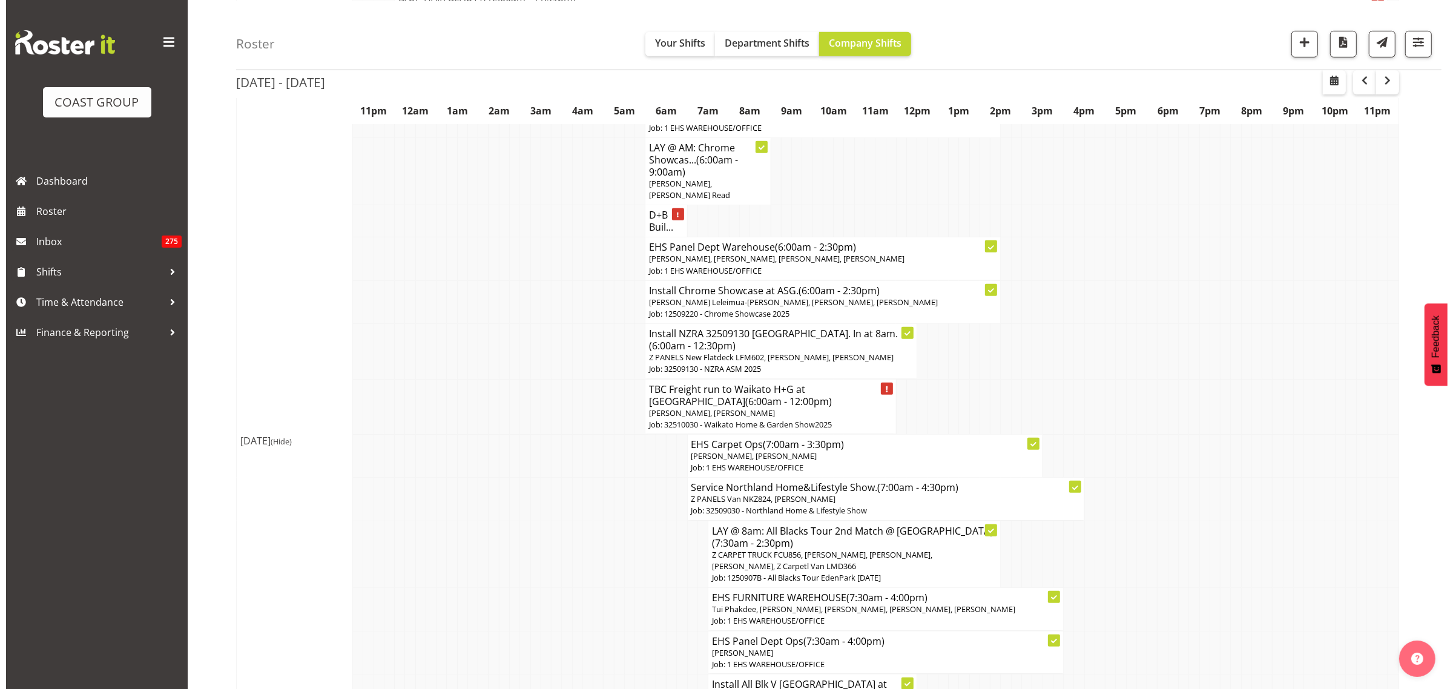
scroll to position [984, 0]
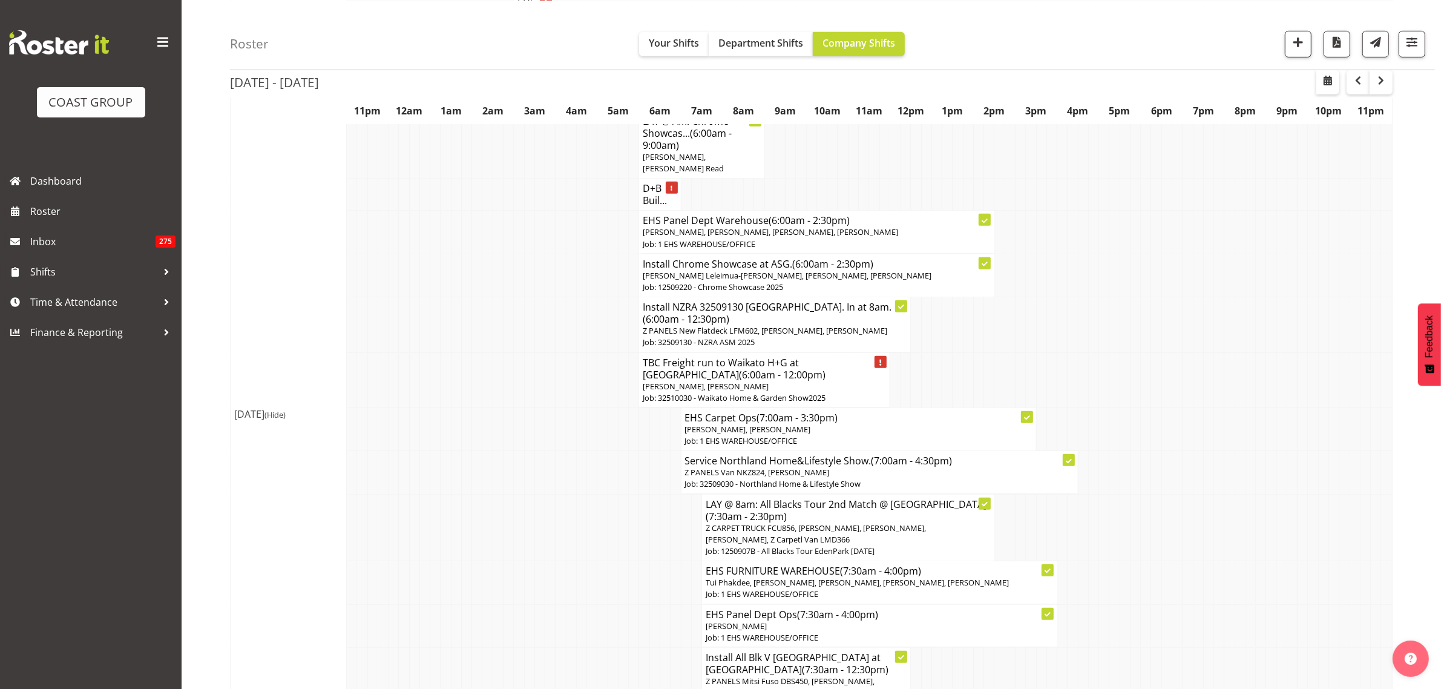
click at [806, 381] on p "[PERSON_NAME], [PERSON_NAME]" at bounding box center [764, 387] width 243 height 12
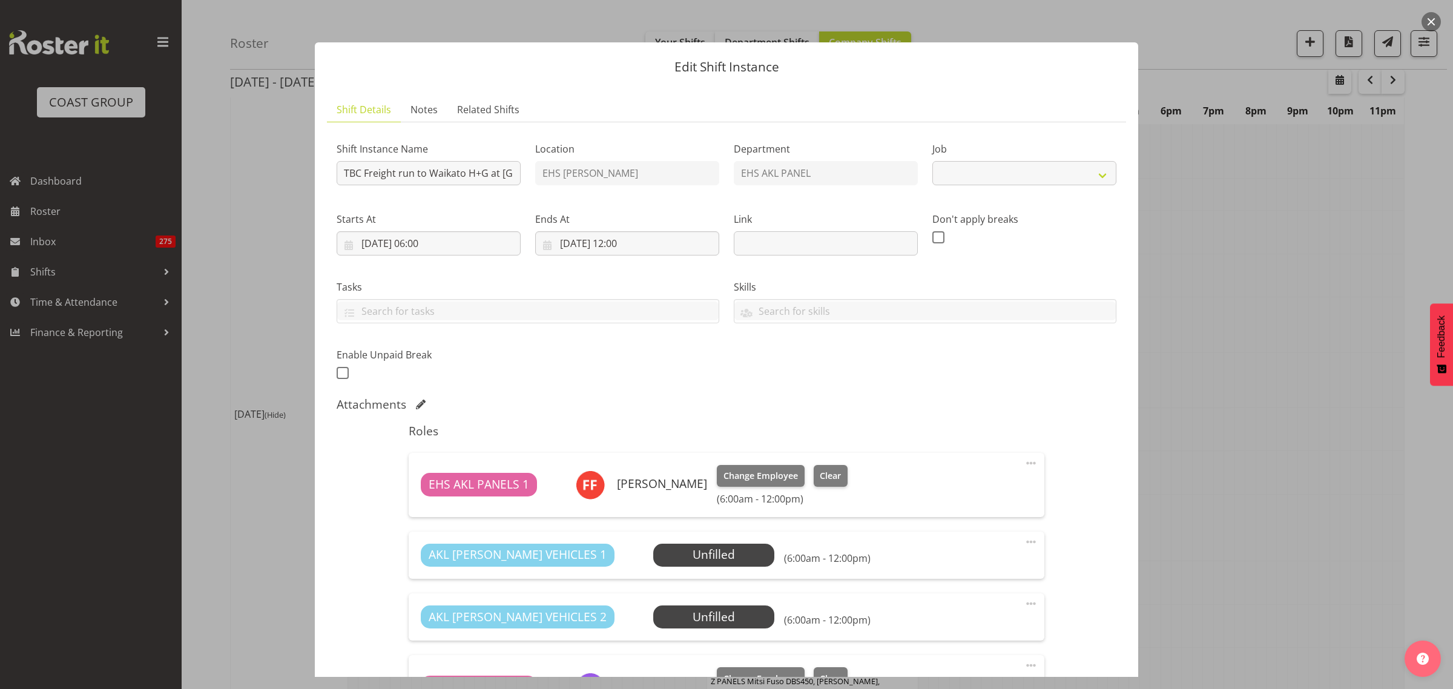
select select "9140"
click at [364, 174] on input "TBC Freight run to Waikato H+G at [GEOGRAPHIC_DATA]" at bounding box center [429, 173] width 184 height 24
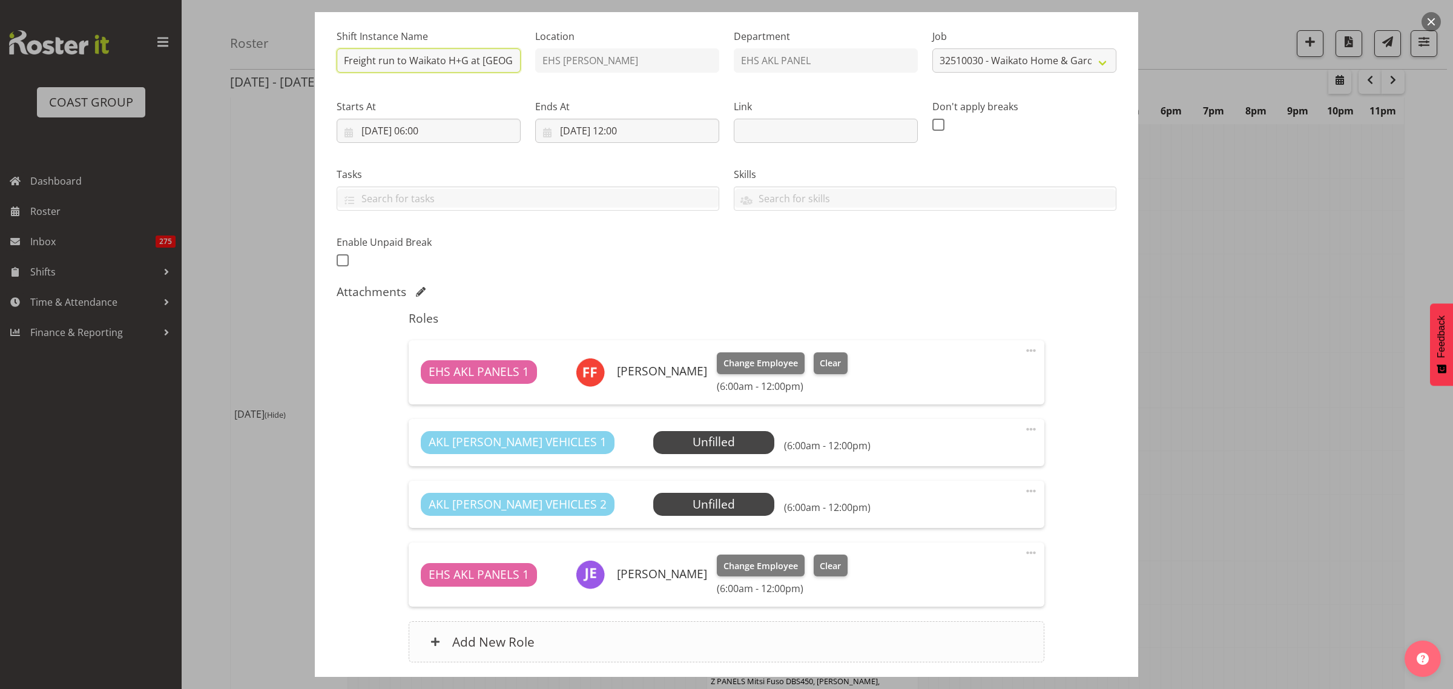
scroll to position [206, 0]
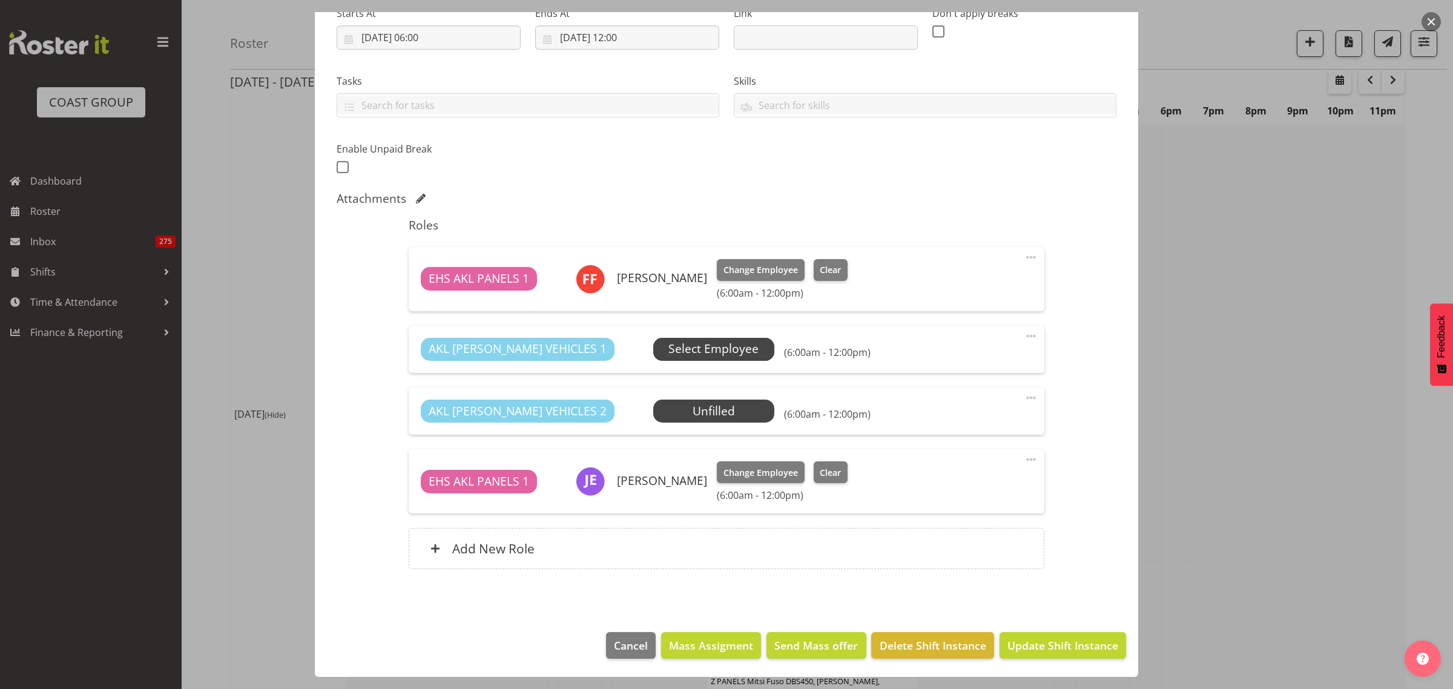
type input "Freight run to Waikato H+G at [GEOGRAPHIC_DATA]"
click at [668, 344] on span "Select Employee" at bounding box center [713, 349] width 90 height 18
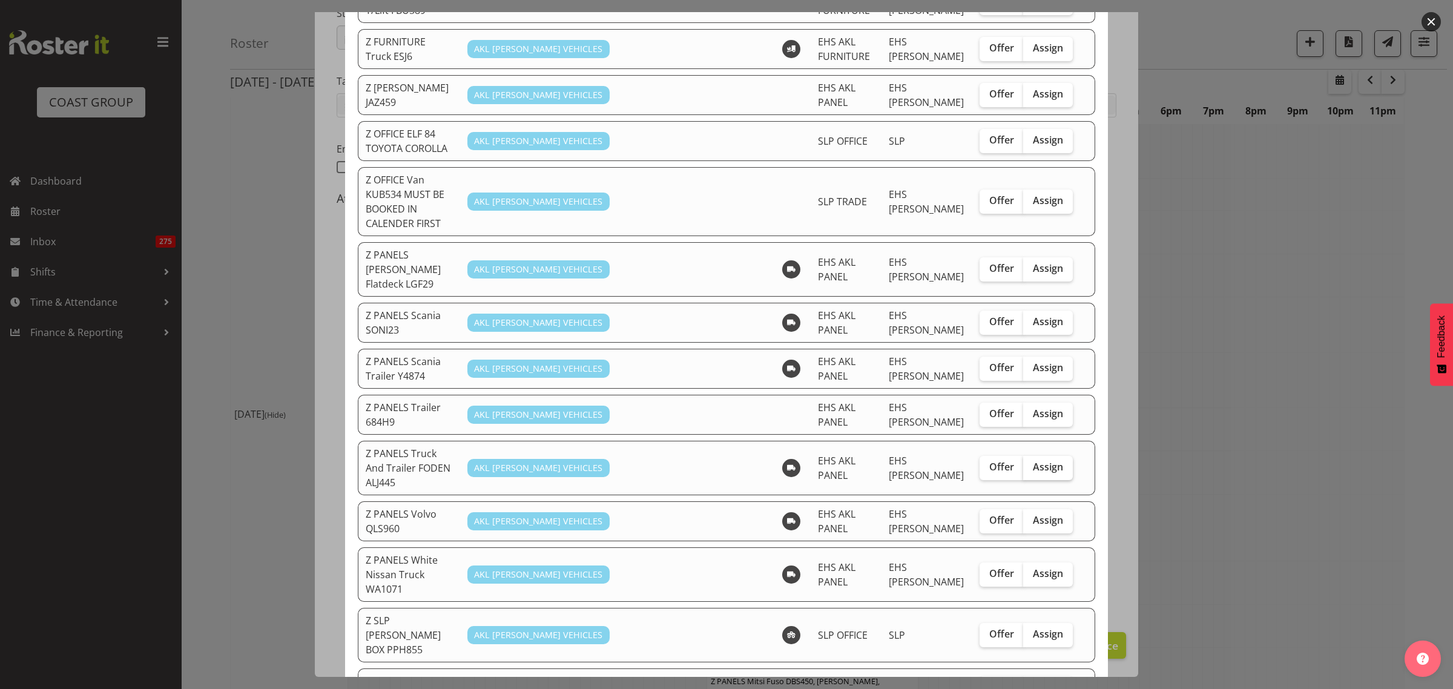
scroll to position [615, 0]
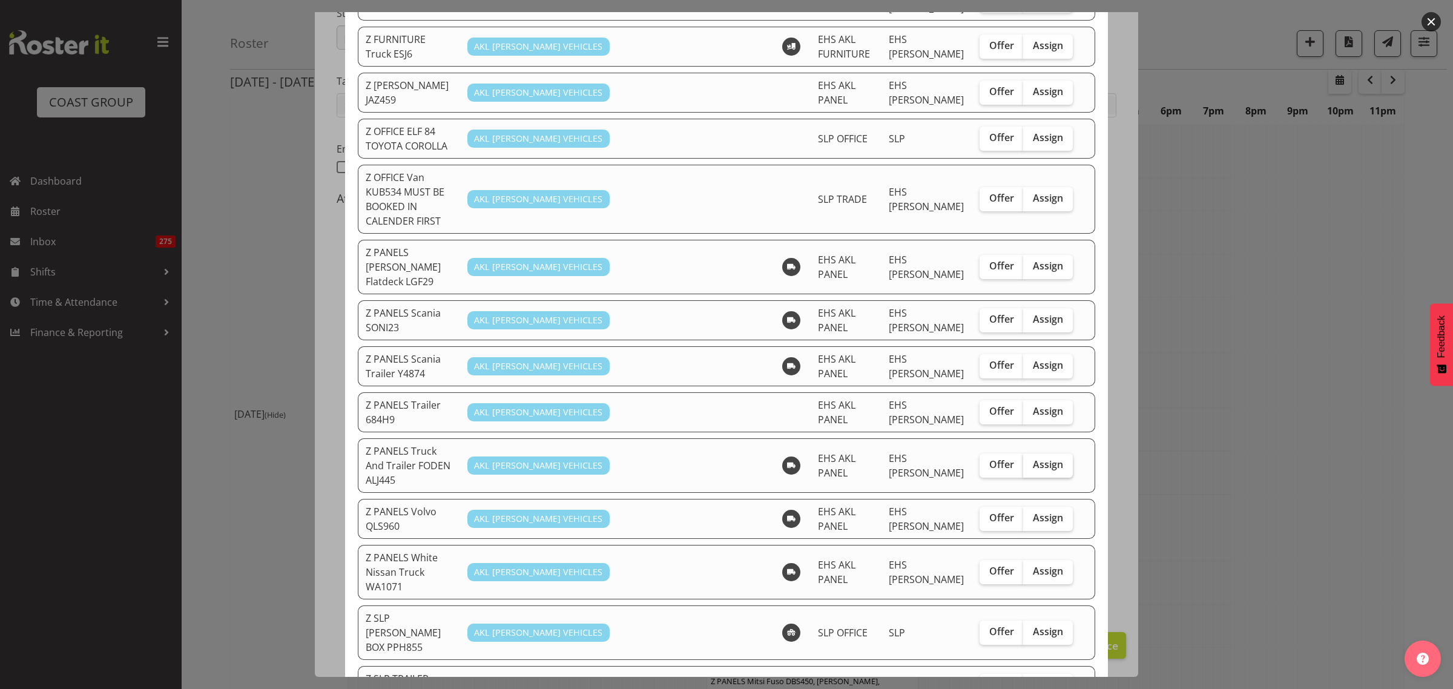
click at [1039, 458] on span "Assign" at bounding box center [1048, 464] width 30 height 12
click at [1031, 461] on input "Assign" at bounding box center [1027, 465] width 8 height 8
checkbox input "true"
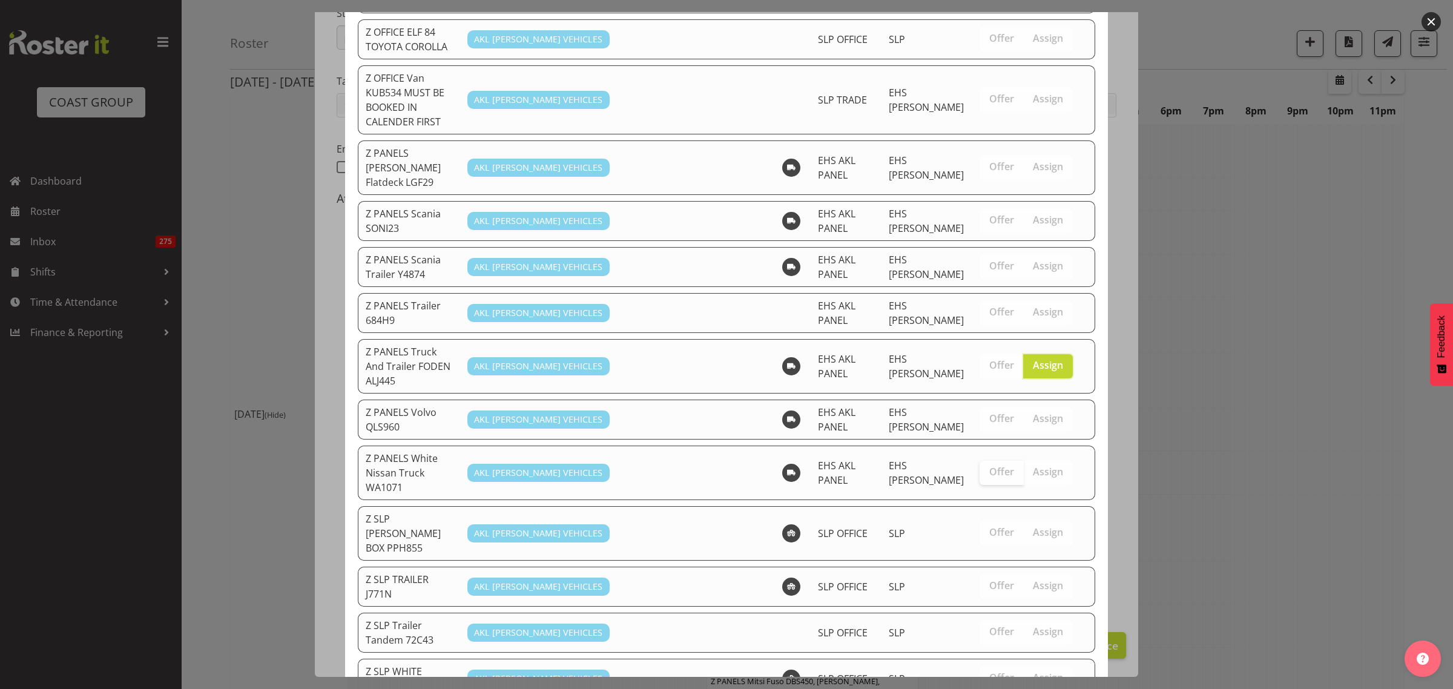
scroll to position [721, 0]
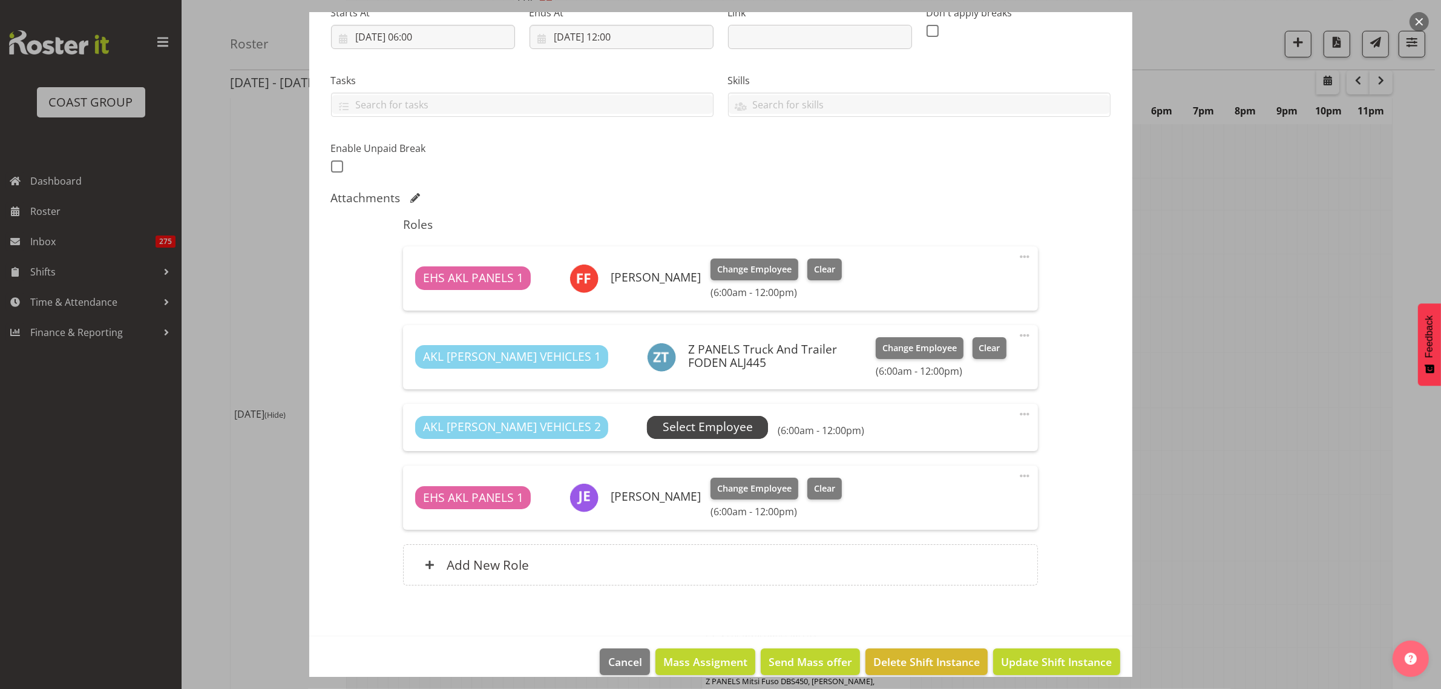
click at [679, 430] on span "Select Employee" at bounding box center [708, 427] width 90 height 18
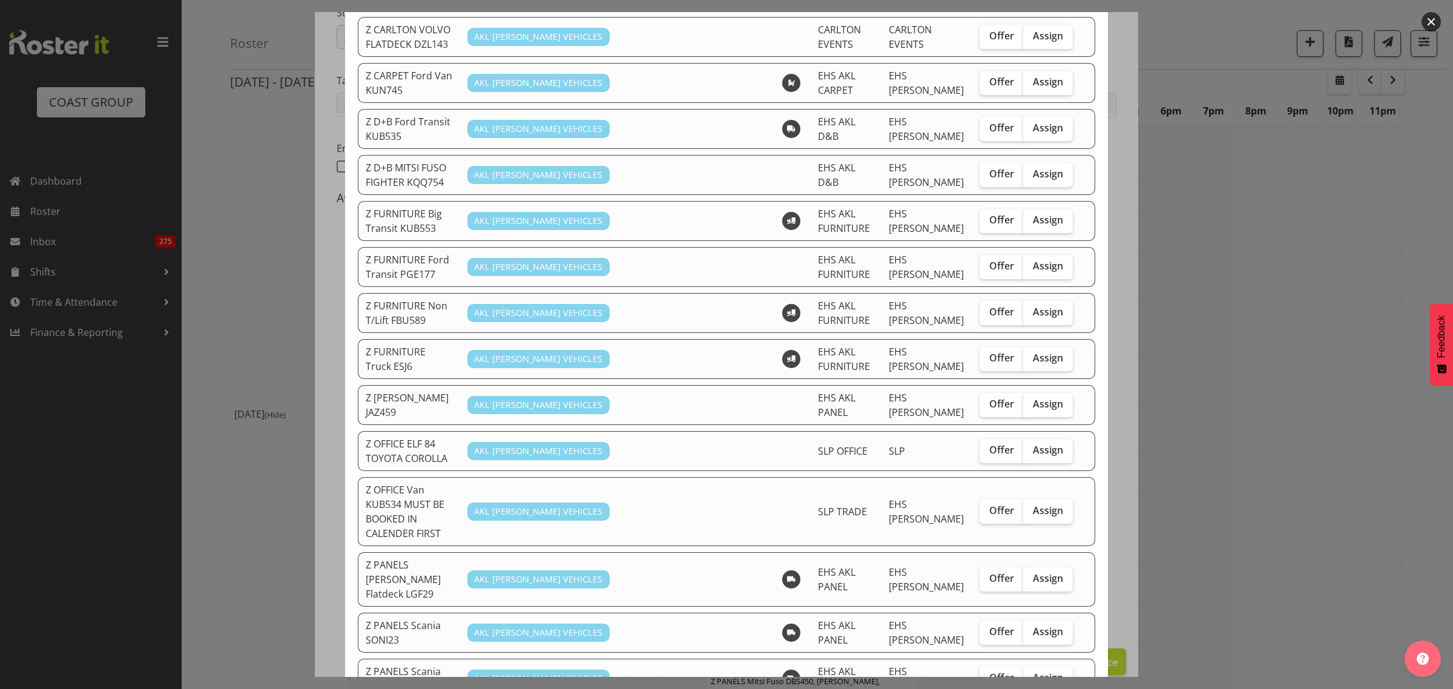
scroll to position [454, 0]
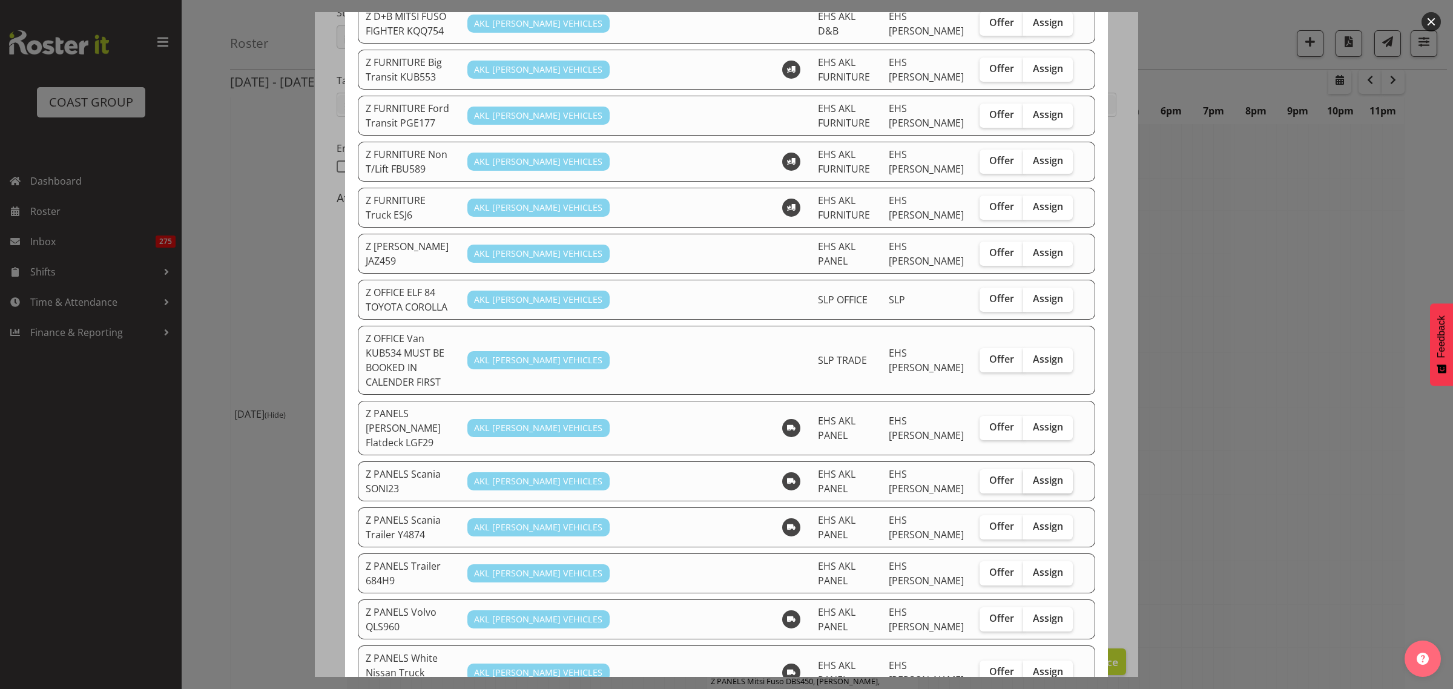
click at [1037, 474] on span "Assign" at bounding box center [1048, 480] width 30 height 12
click at [1031, 476] on input "Assign" at bounding box center [1027, 480] width 8 height 8
checkbox input "true"
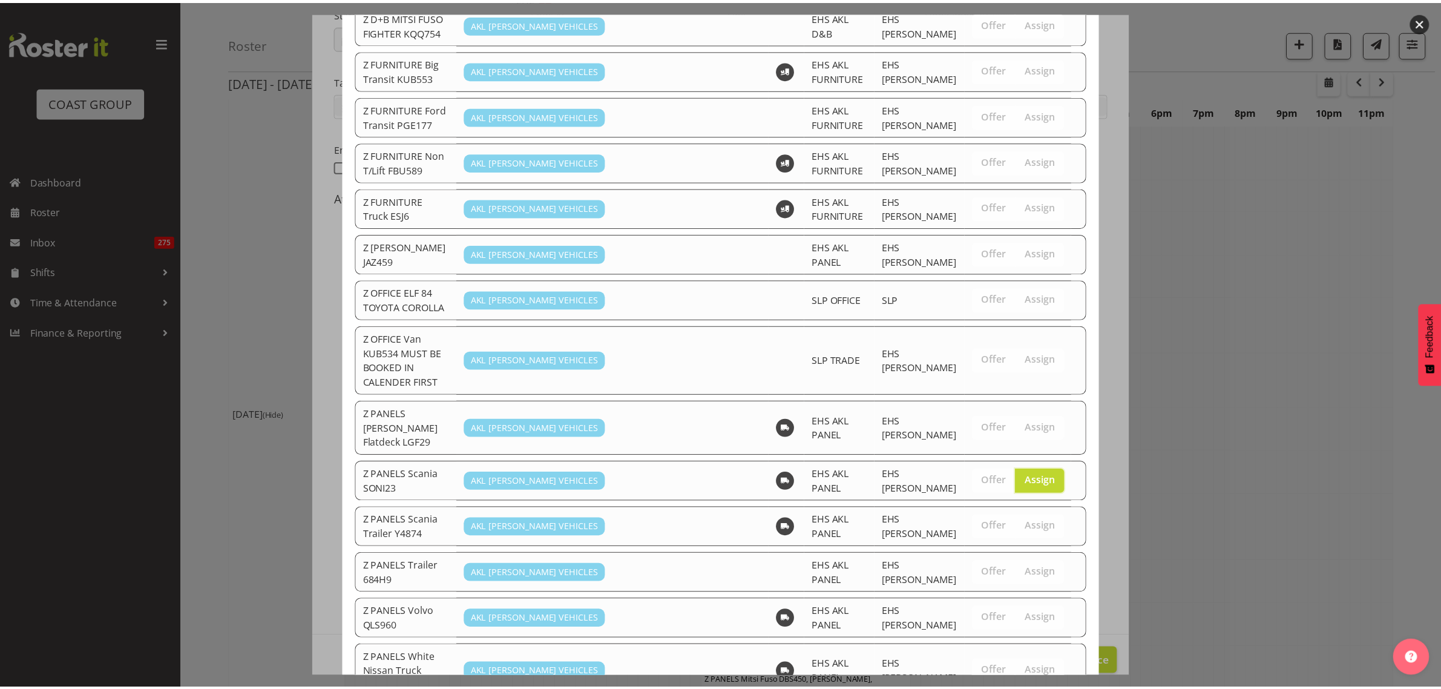
scroll to position [675, 0]
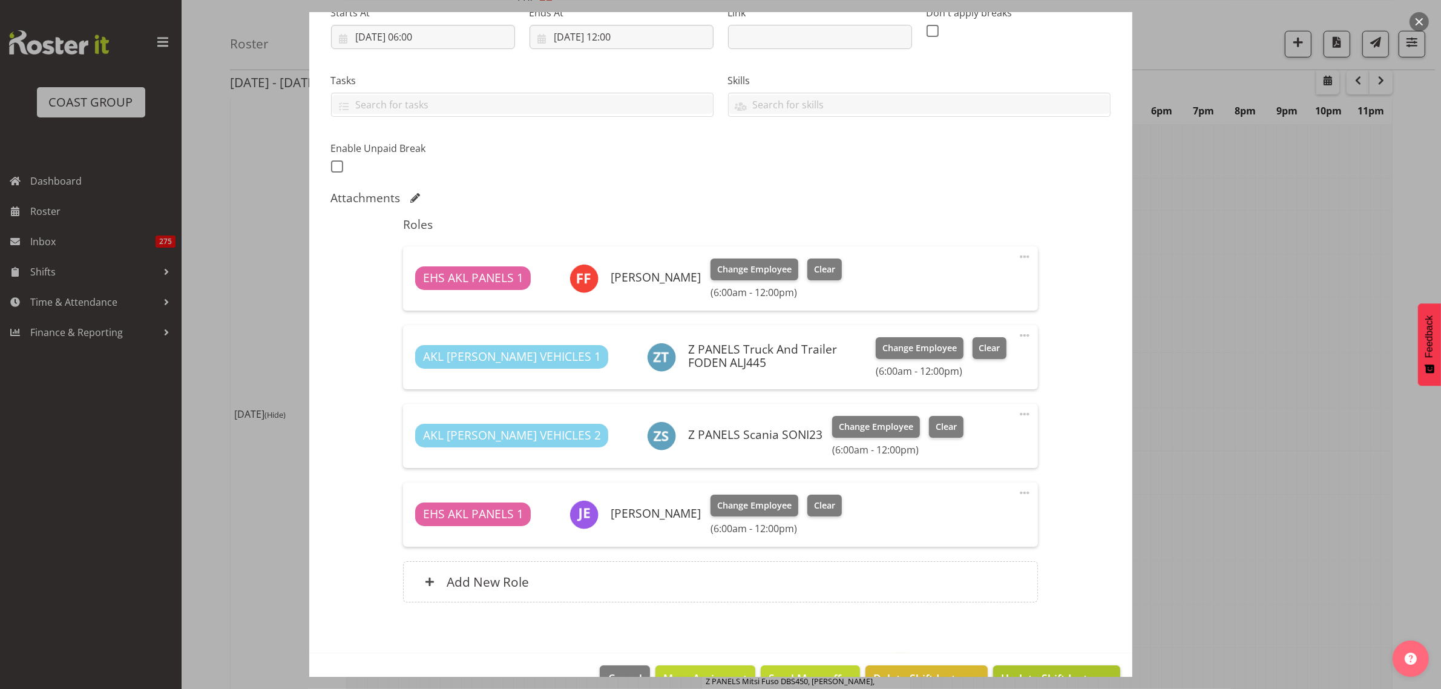
scroll to position [240, 0]
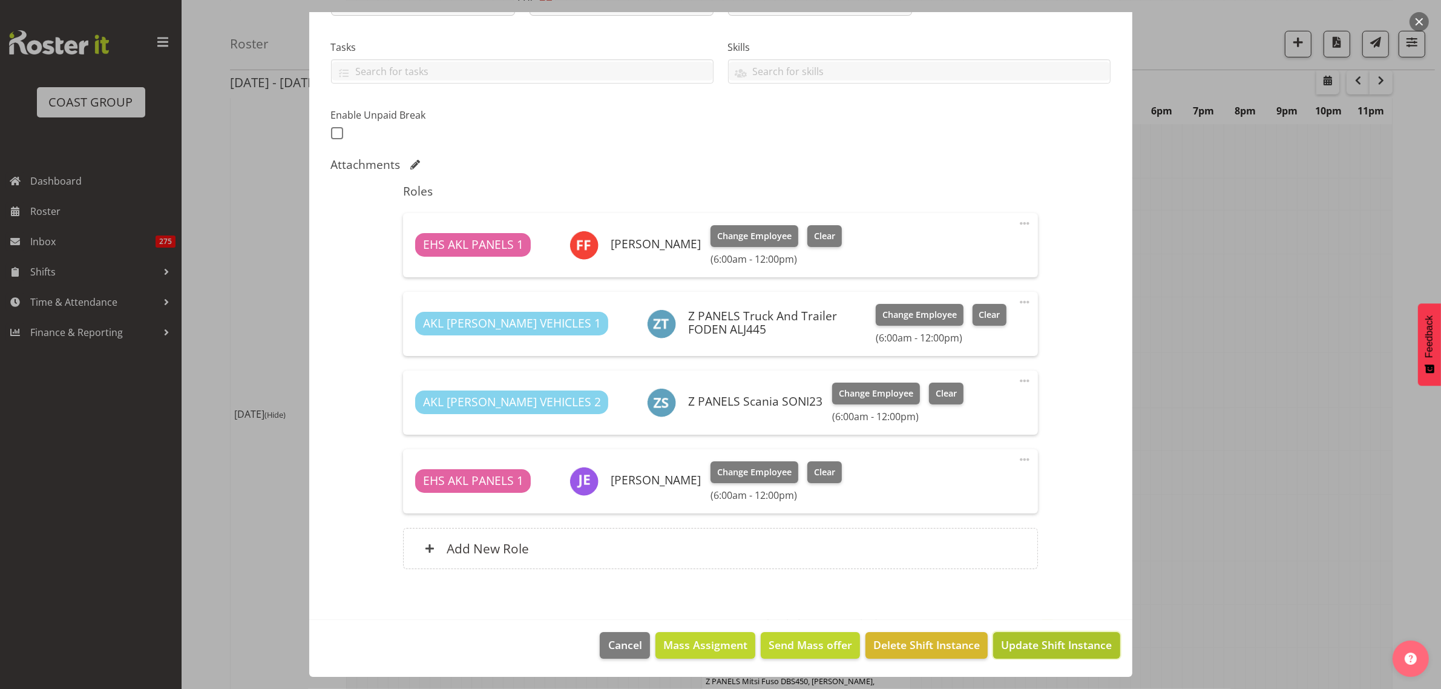
click at [1014, 649] on span "Update Shift Instance" at bounding box center [1056, 645] width 111 height 16
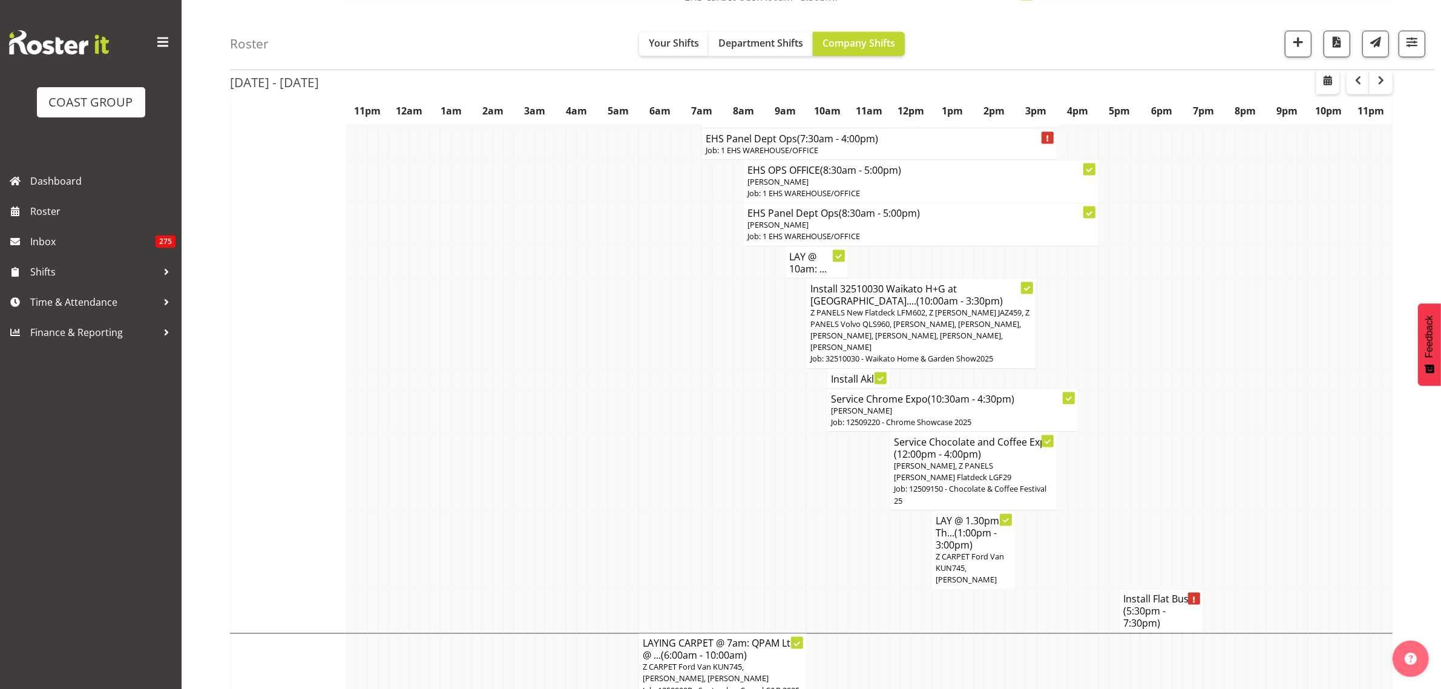
scroll to position [2345, 0]
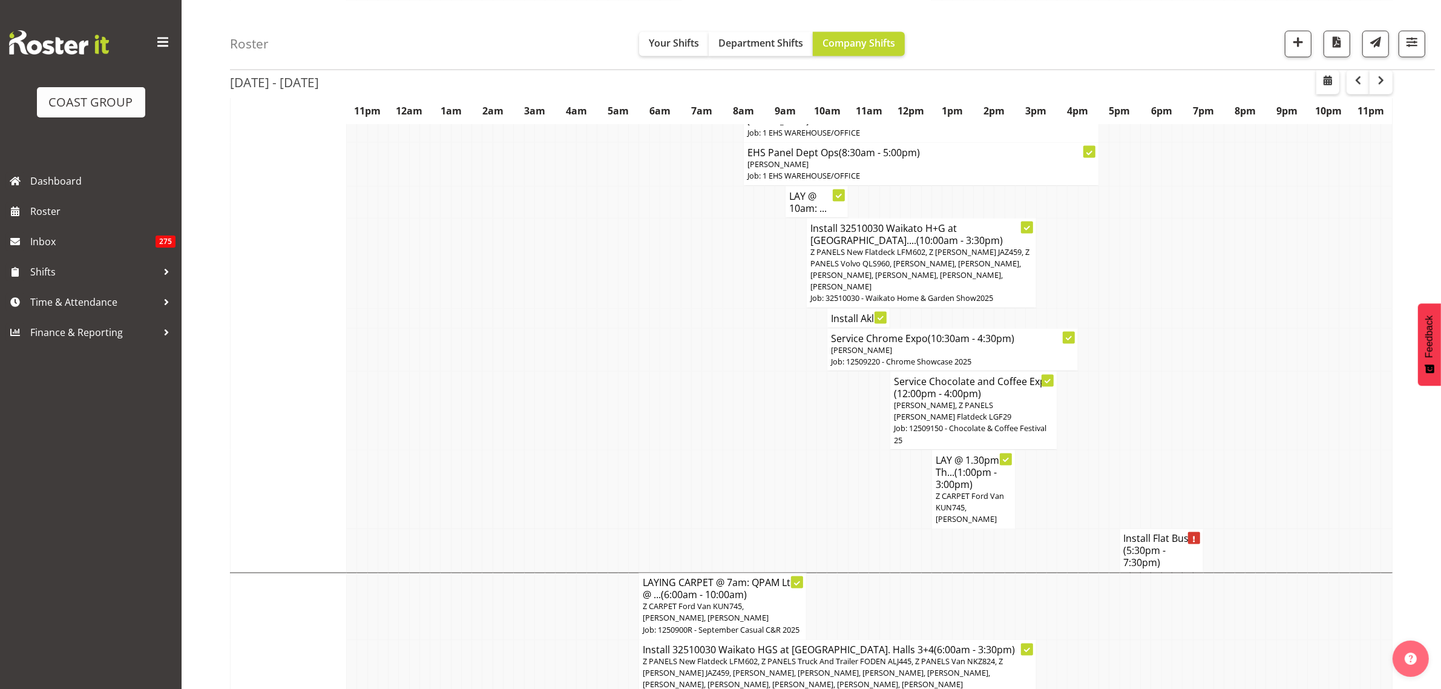
click at [1157, 544] on span "(5:30pm - 7:30pm)" at bounding box center [1145, 556] width 42 height 25
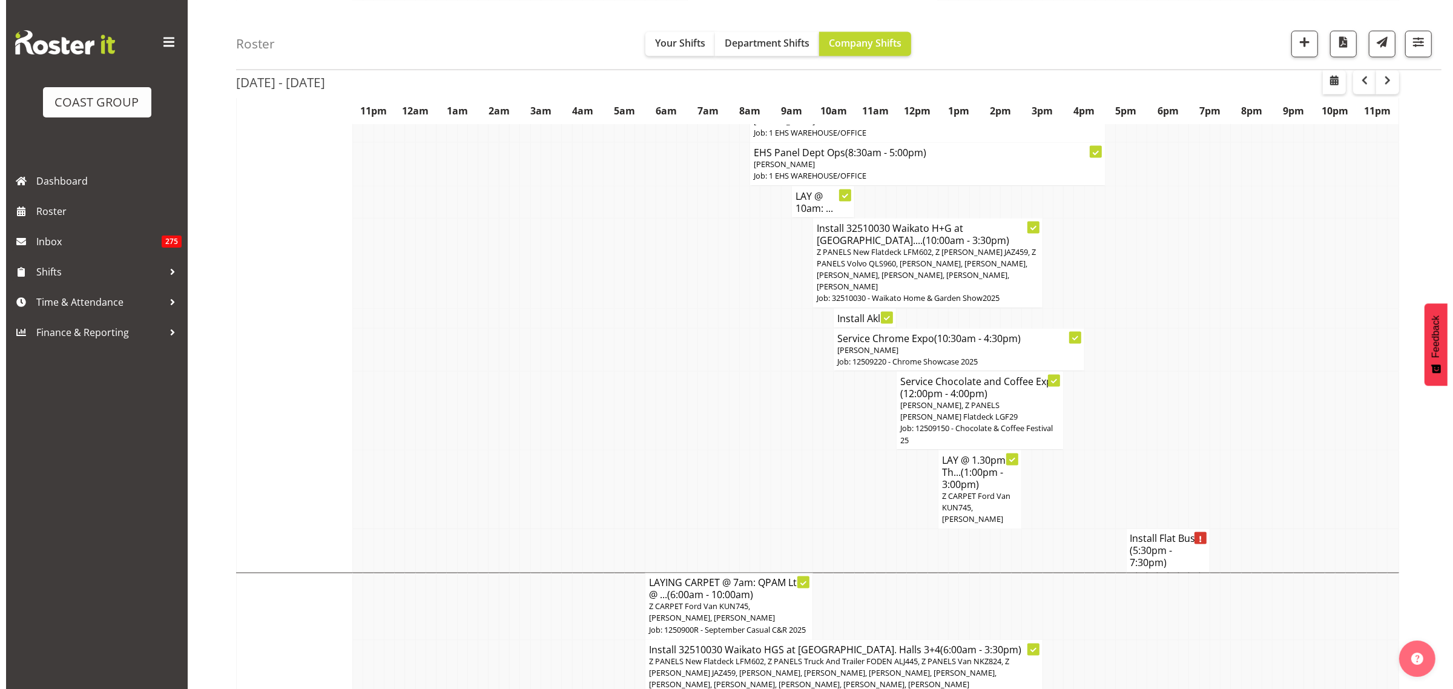
scroll to position [2340, 0]
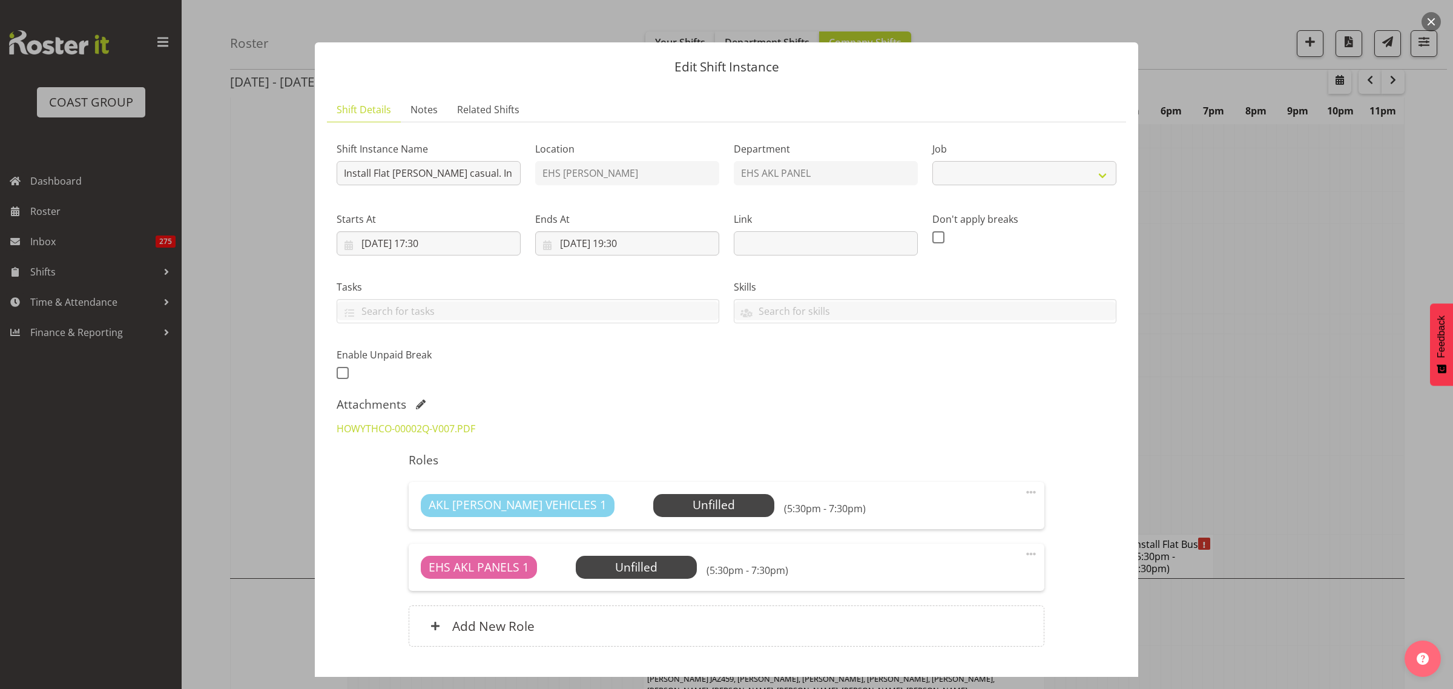
select select "8653"
click at [421, 430] on link "HOWYTHCO-00002Q-V007.PDF" at bounding box center [406, 428] width 139 height 13
click at [1428, 22] on button "button" at bounding box center [1430, 21] width 19 height 19
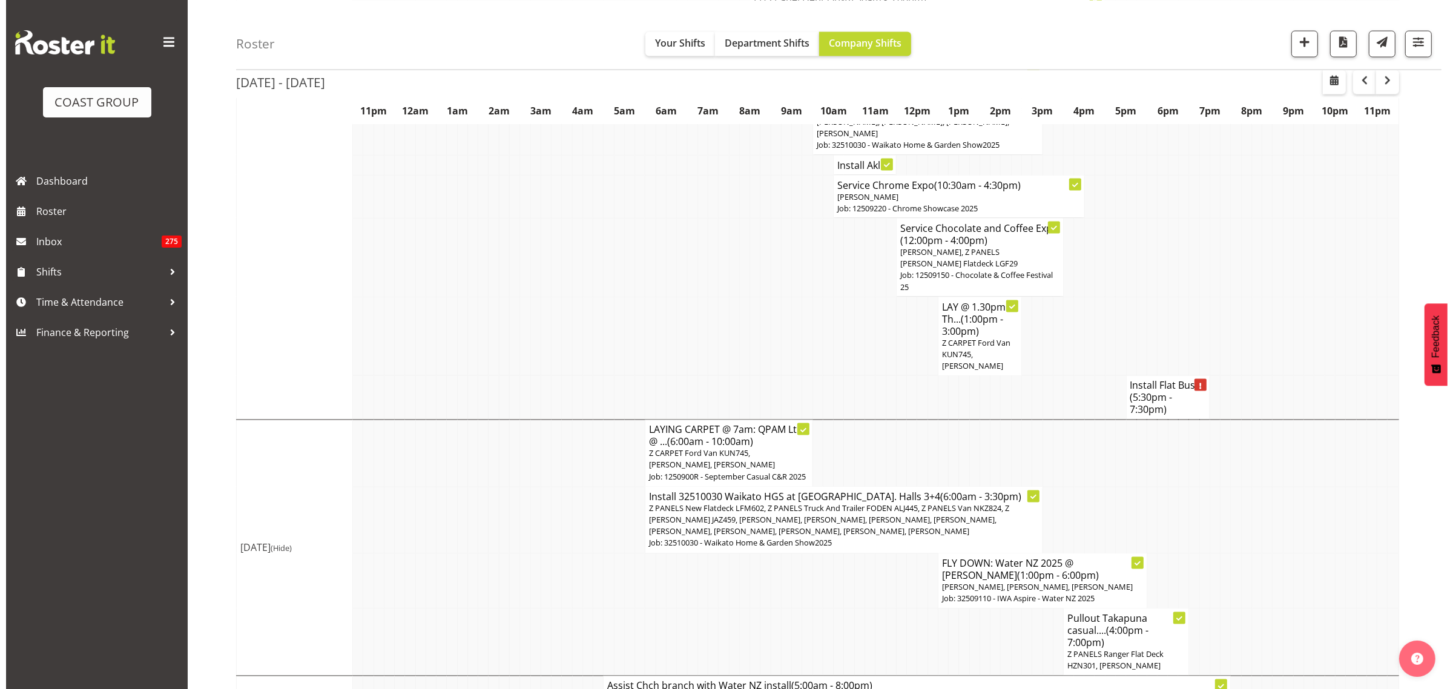
scroll to position [2648, 0]
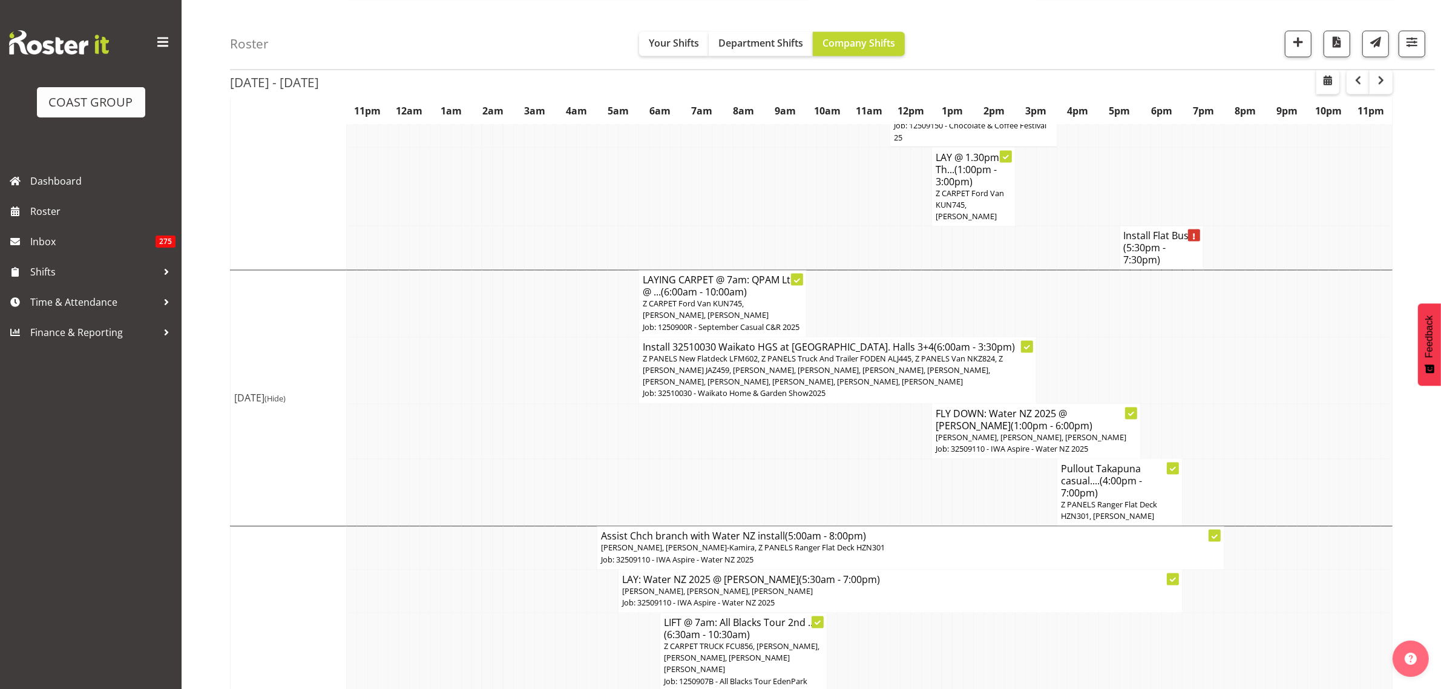
click at [812, 360] on span "Z PANELS New Flatdeck LFM602, Z PANELS Truck And Trailer FODEN ALJ445, Z PANELS…" at bounding box center [823, 370] width 360 height 34
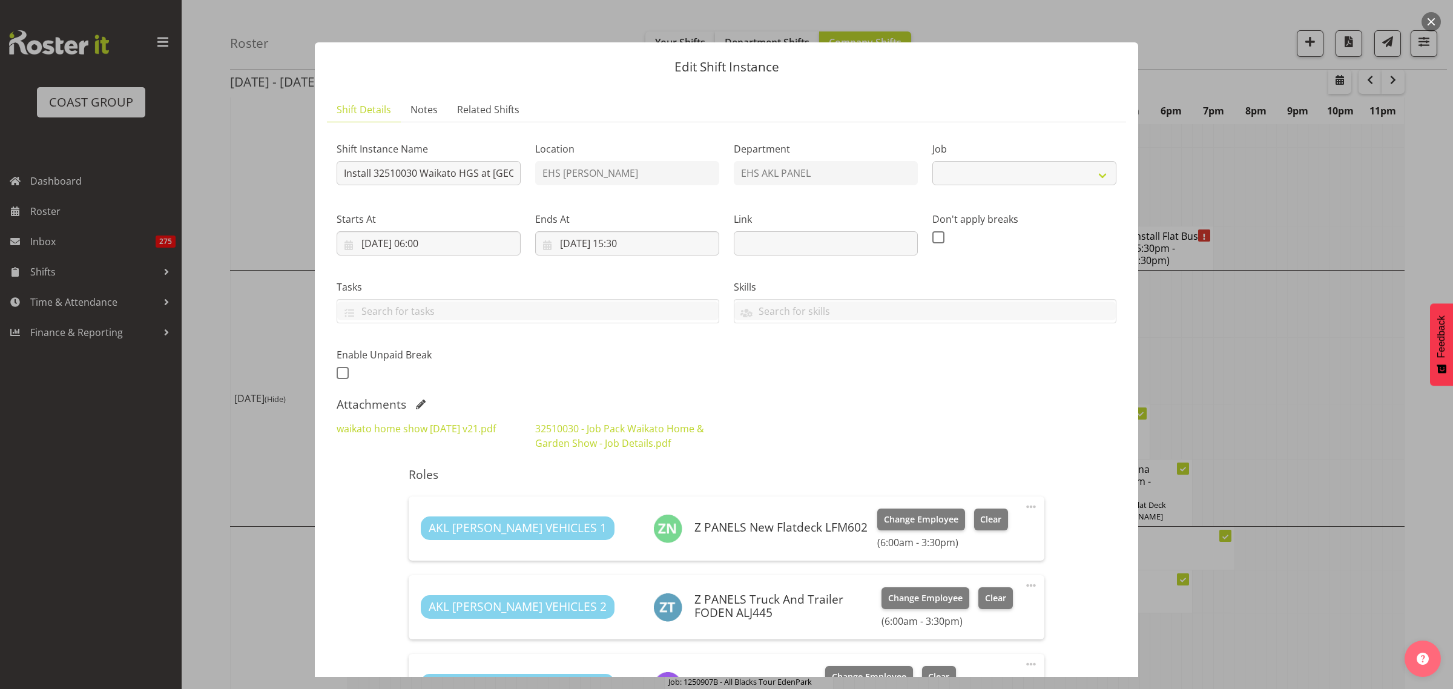
select select "9140"
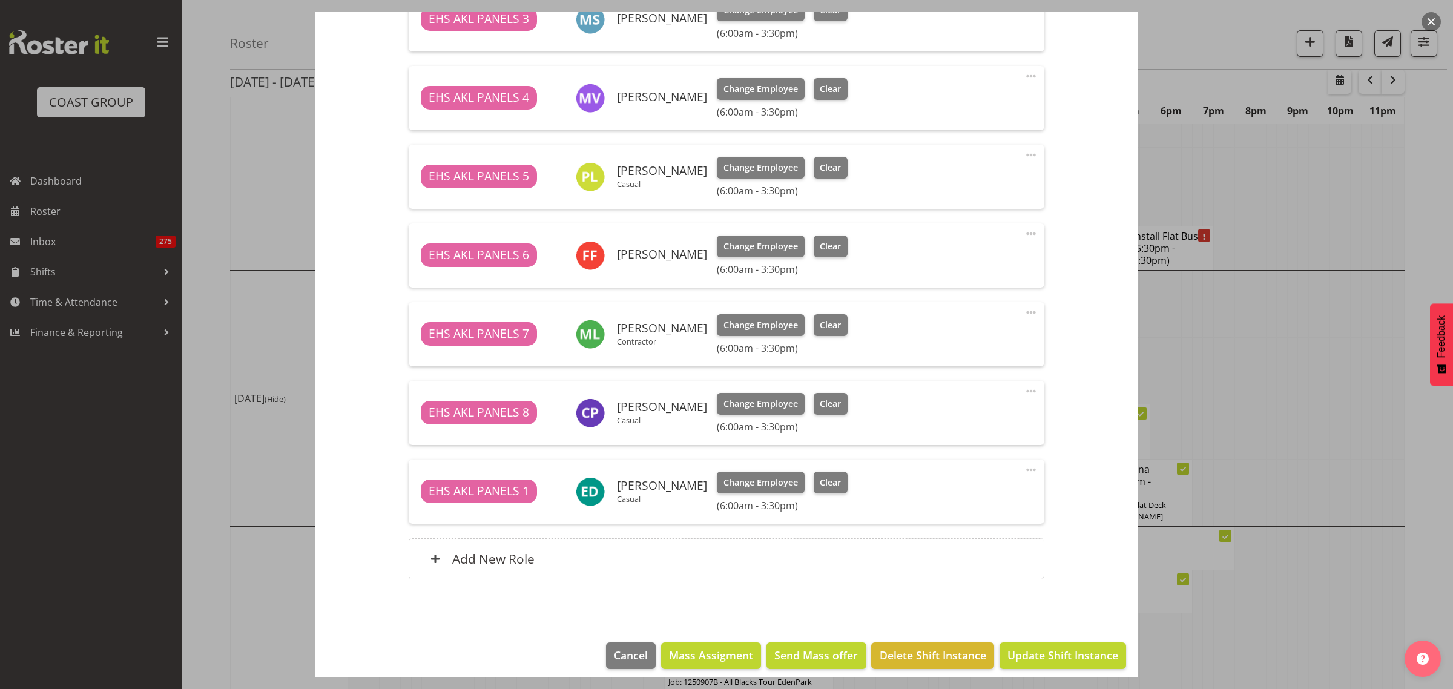
scroll to position [984, 0]
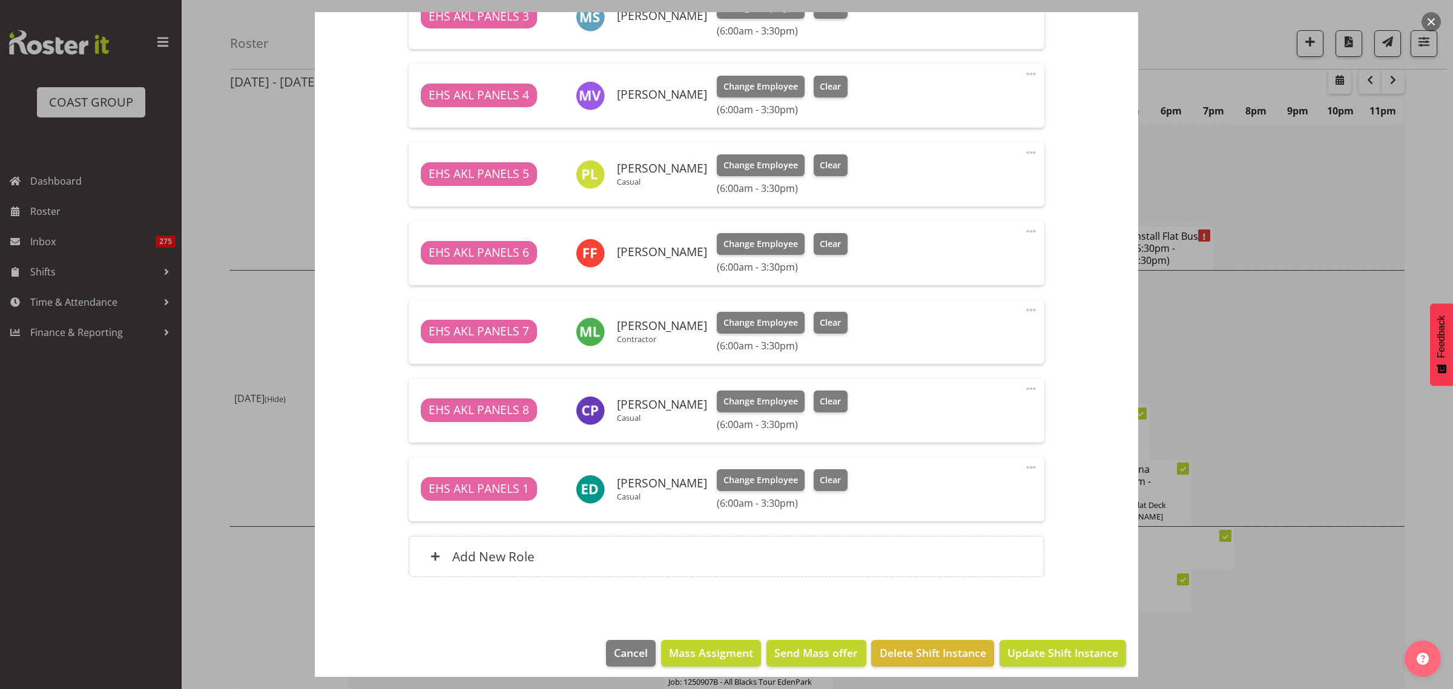
click at [1024, 386] on span at bounding box center [1031, 388] width 15 height 15
click at [836, 400] on span "Clear" at bounding box center [830, 401] width 21 height 13
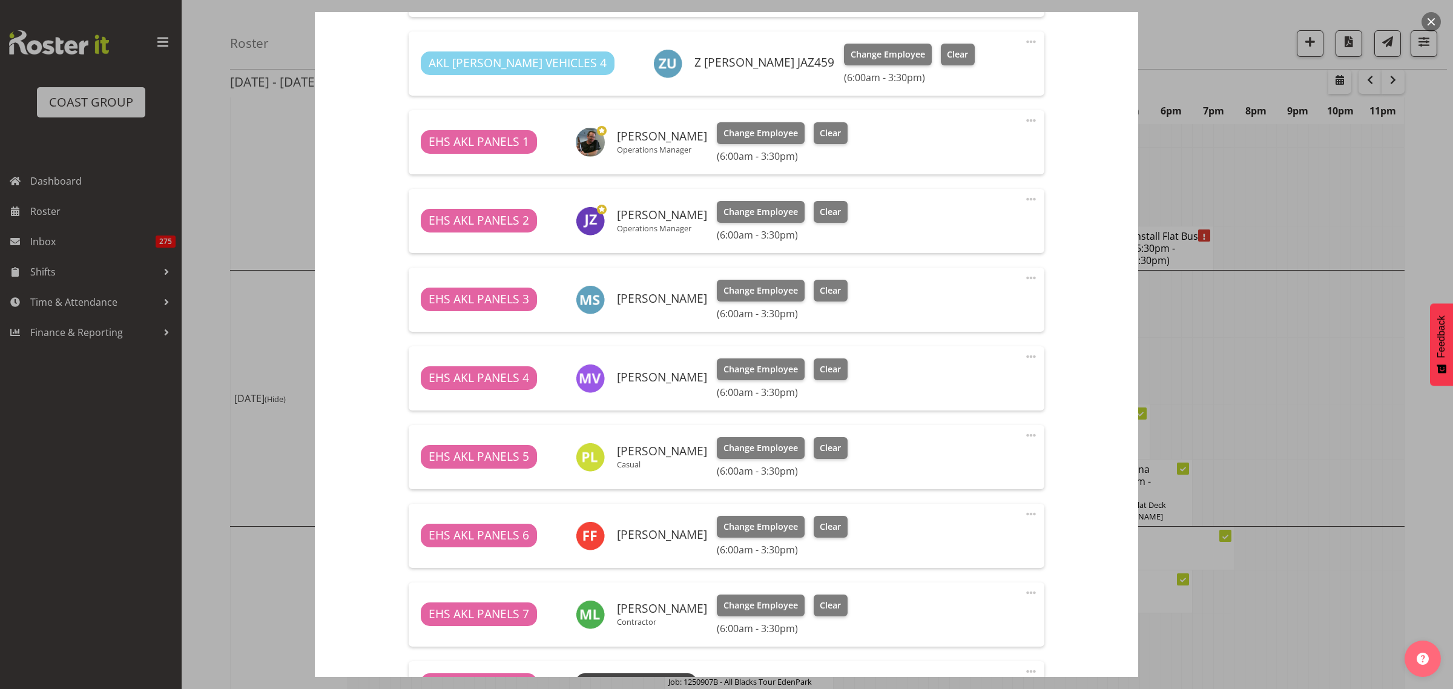
scroll to position [974, 0]
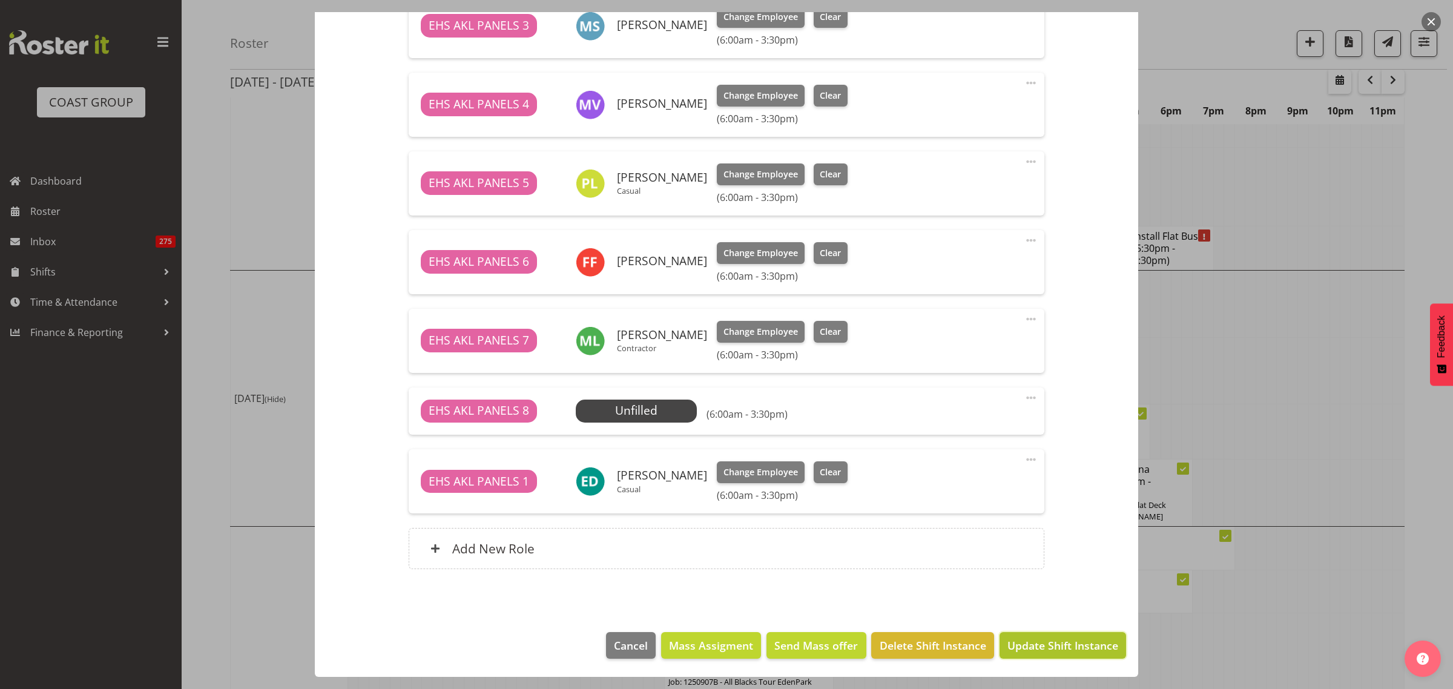
click at [1021, 648] on span "Update Shift Instance" at bounding box center [1062, 645] width 111 height 16
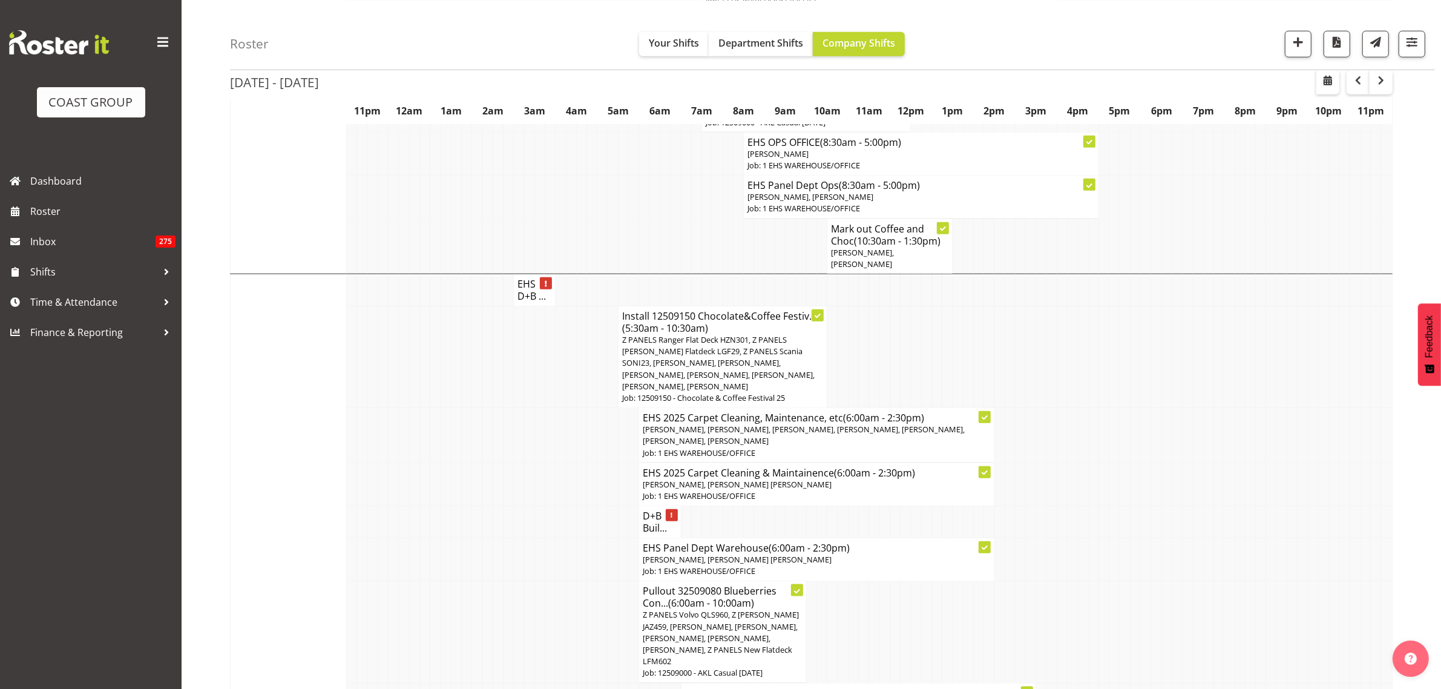
scroll to position [1816, 0]
